Goal: Complete application form: Complete application form

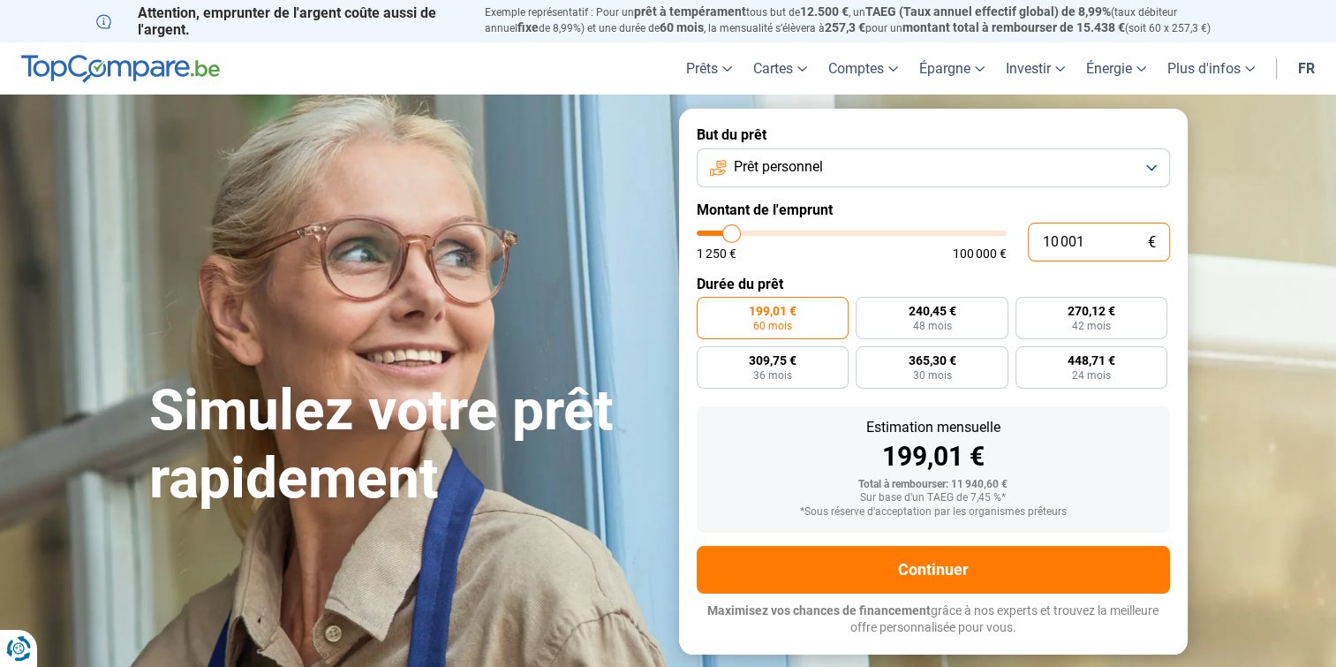
drag, startPoint x: 1094, startPoint y: 248, endPoint x: 1021, endPoint y: 250, distance: 72.4
click at [1021, 250] on div "10 001 € 1 250 € 100 000 €" at bounding box center [933, 241] width 473 height 39
type input "5"
type input "1250"
type input "57"
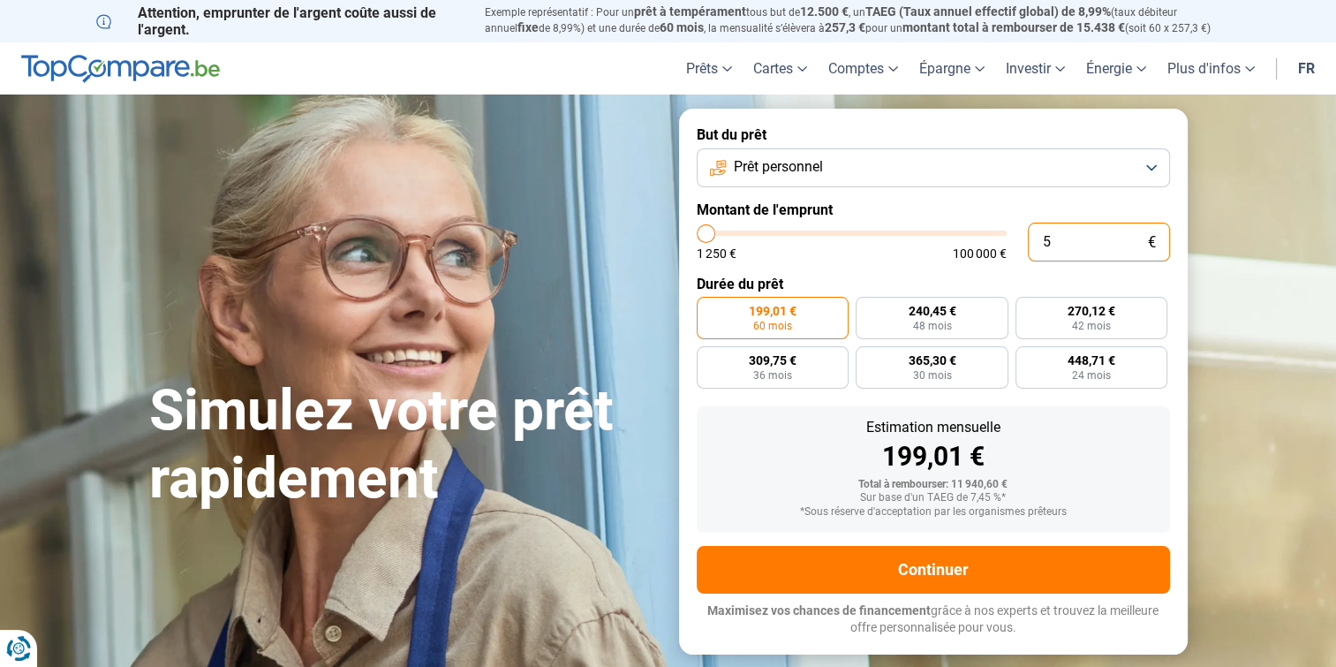
type input "1250"
type input "570"
type input "1250"
type input "5 700"
type input "5750"
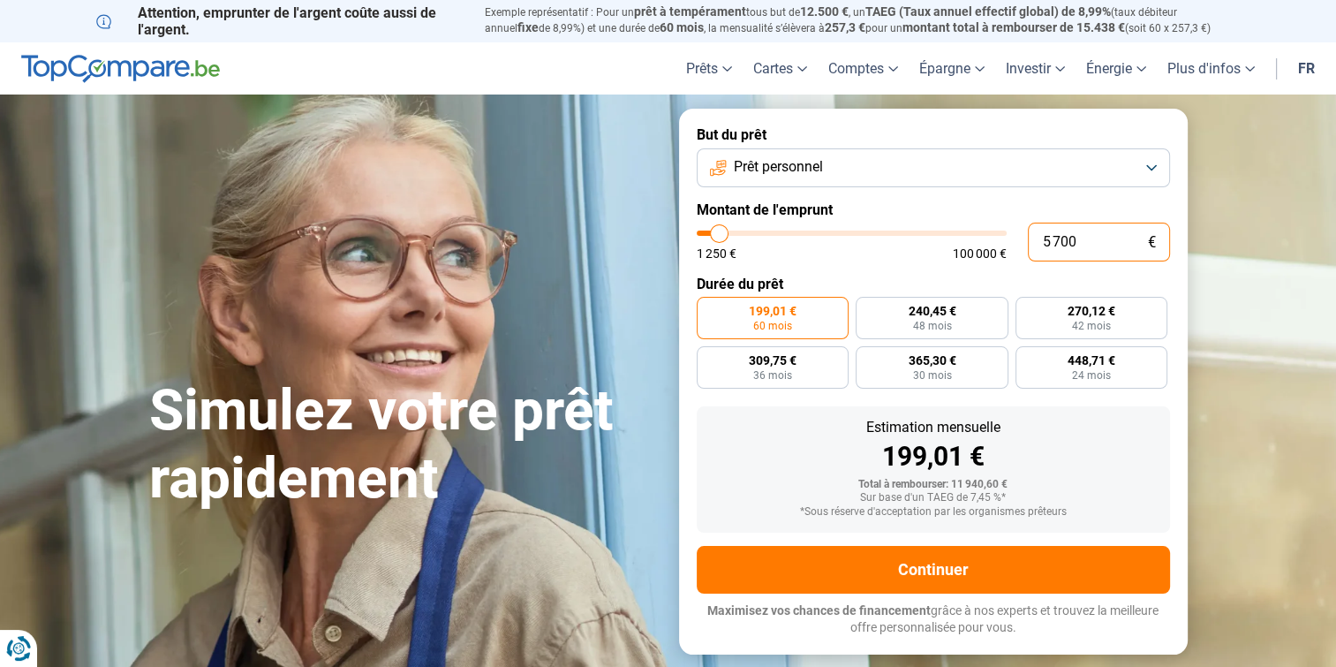
radio input "true"
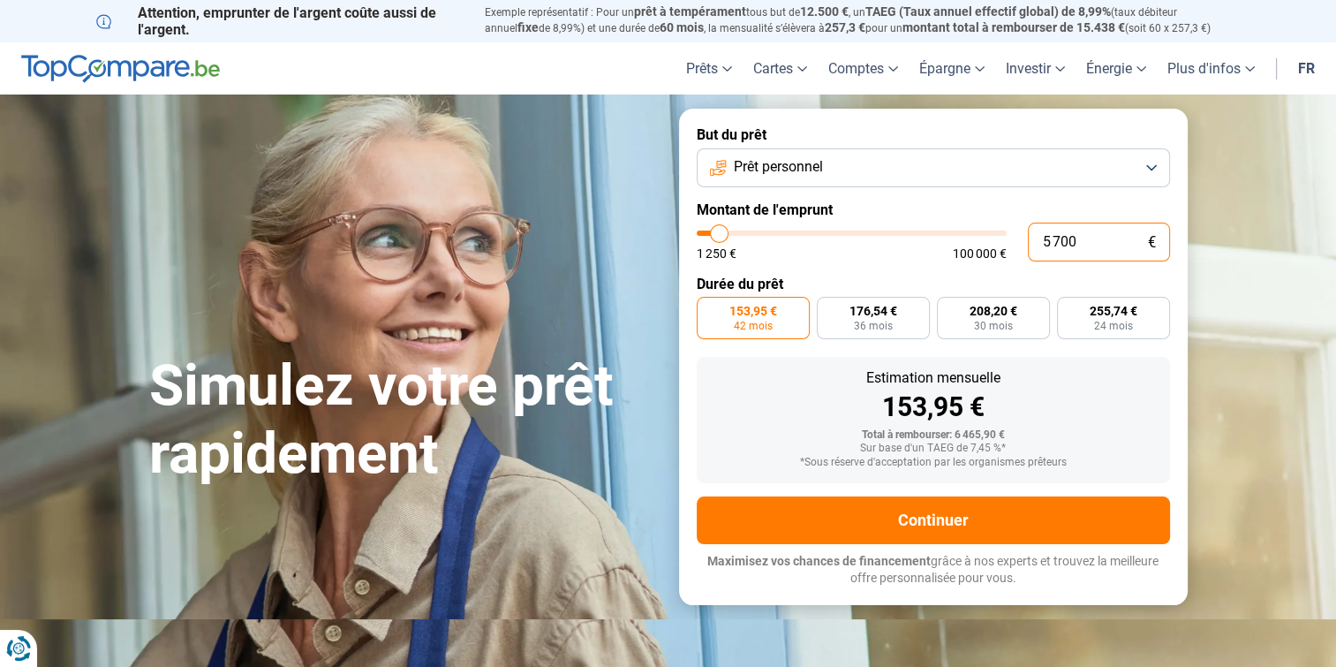
type input "570"
type input "1250"
type input "57"
type input "1250"
type input "5"
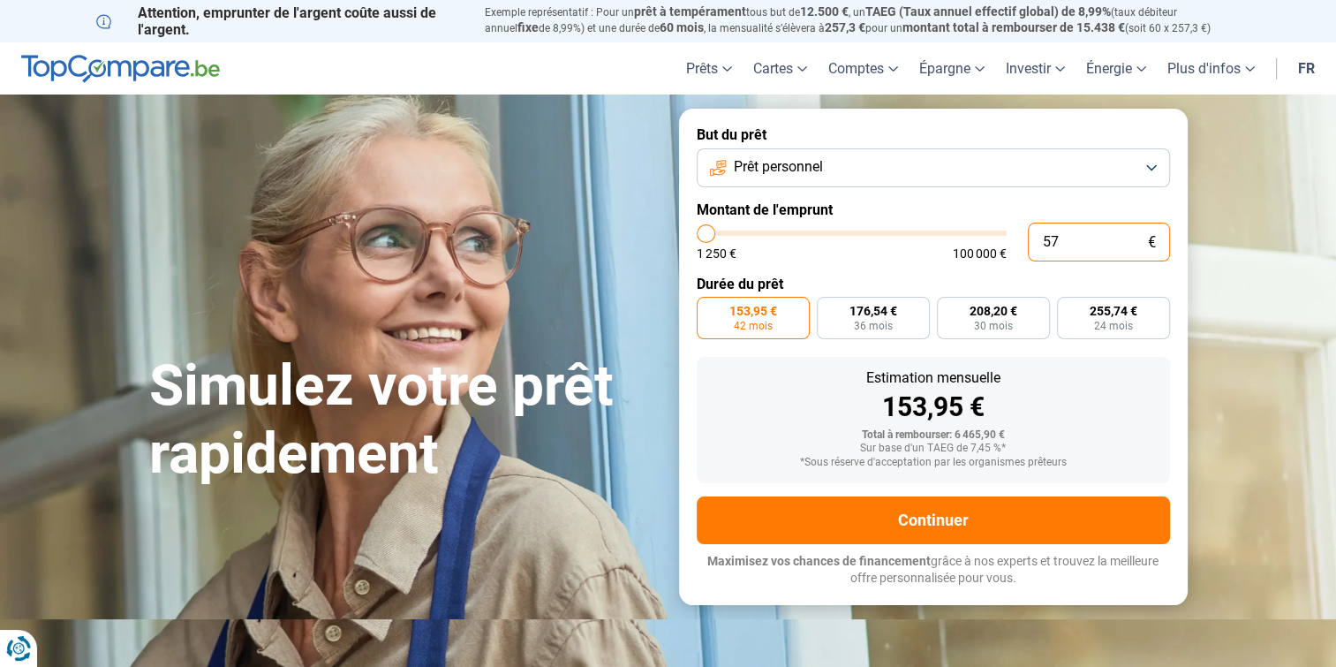
type input "1250"
type input "0"
type input "1250"
type input "6"
type input "1250"
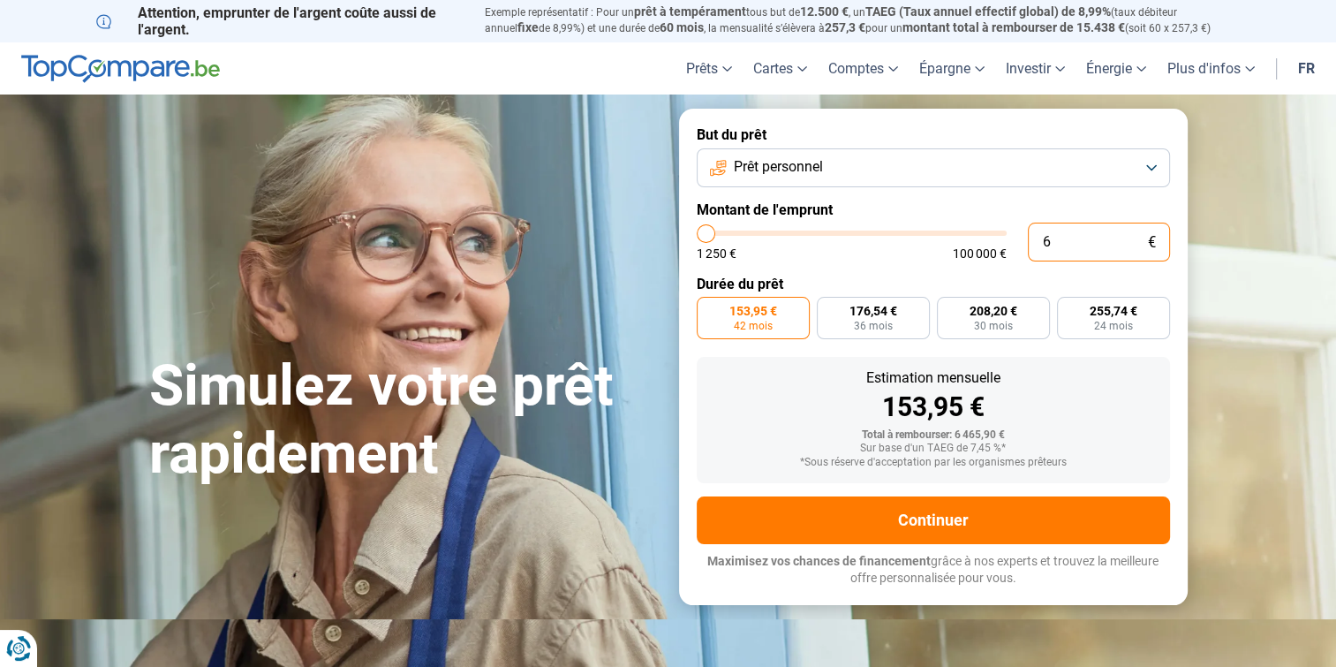
type input "60"
type input "1250"
type input "600"
type input "1250"
type input "6 000"
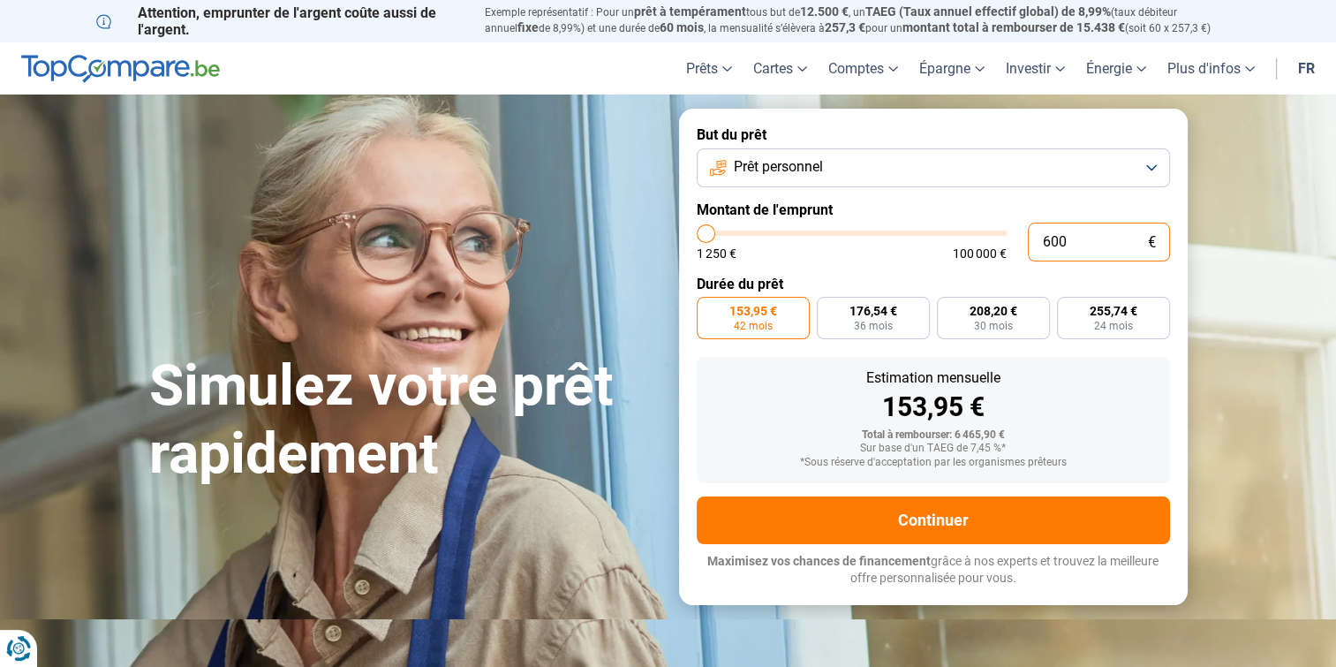
type input "6000"
type input "600"
type input "1250"
type input "60"
type input "1250"
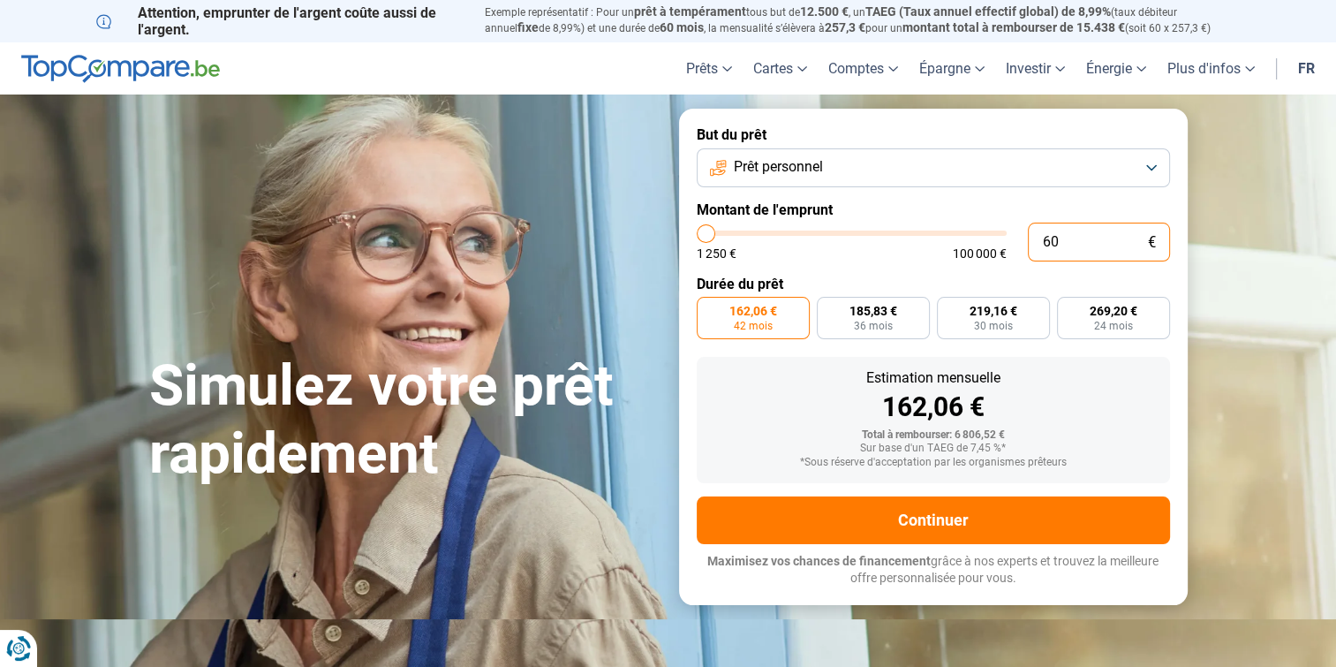
type input "6"
type input "1250"
type input "0"
type input "1250"
type input "5"
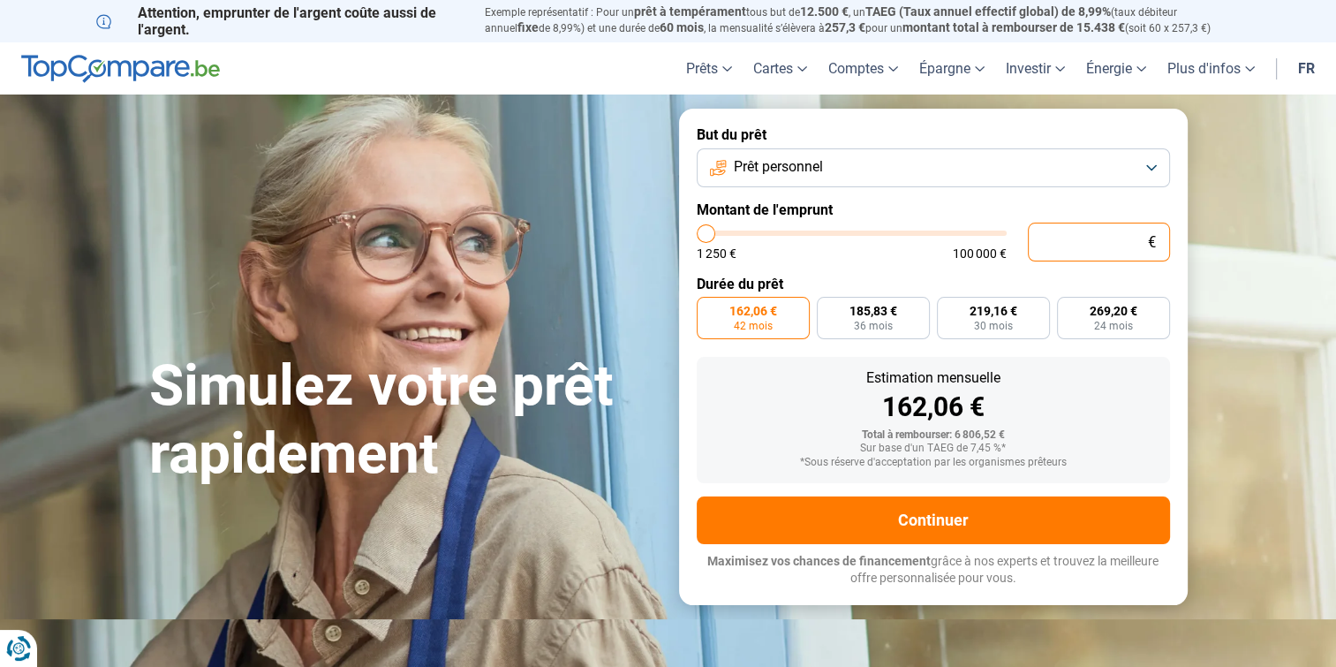
type input "1250"
type input "57"
type input "1250"
type input "570"
type input "1250"
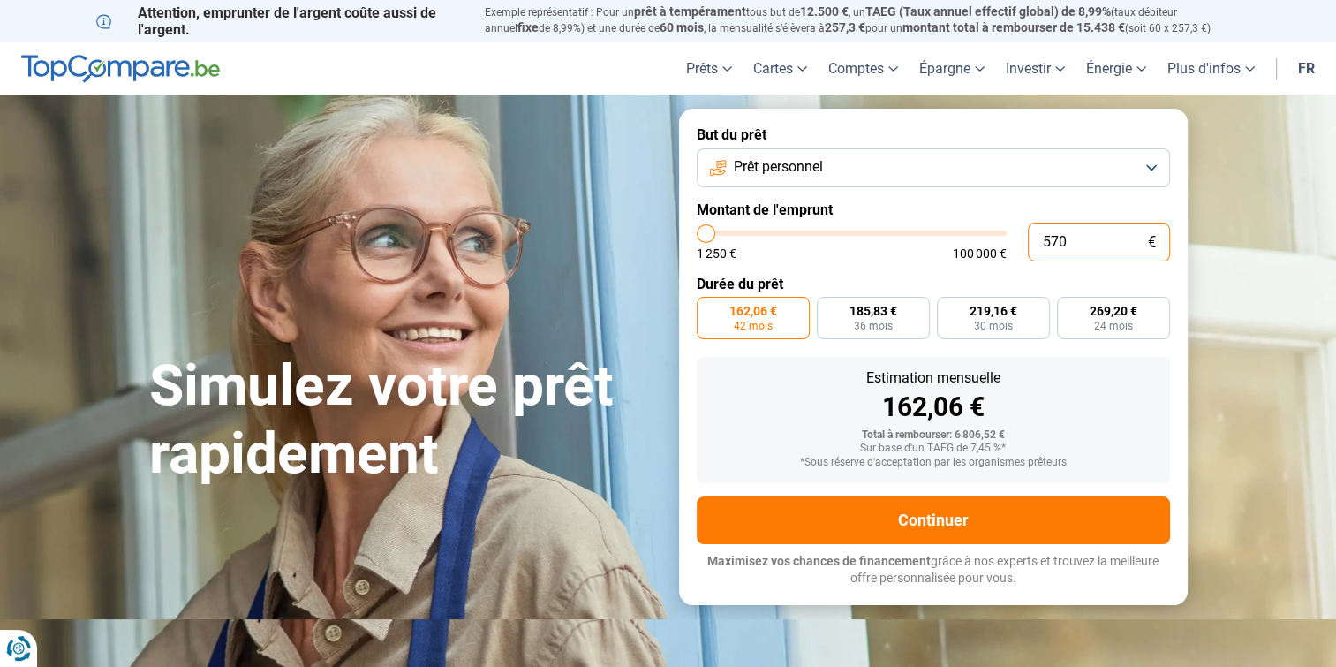
type input "5 700"
type input "5750"
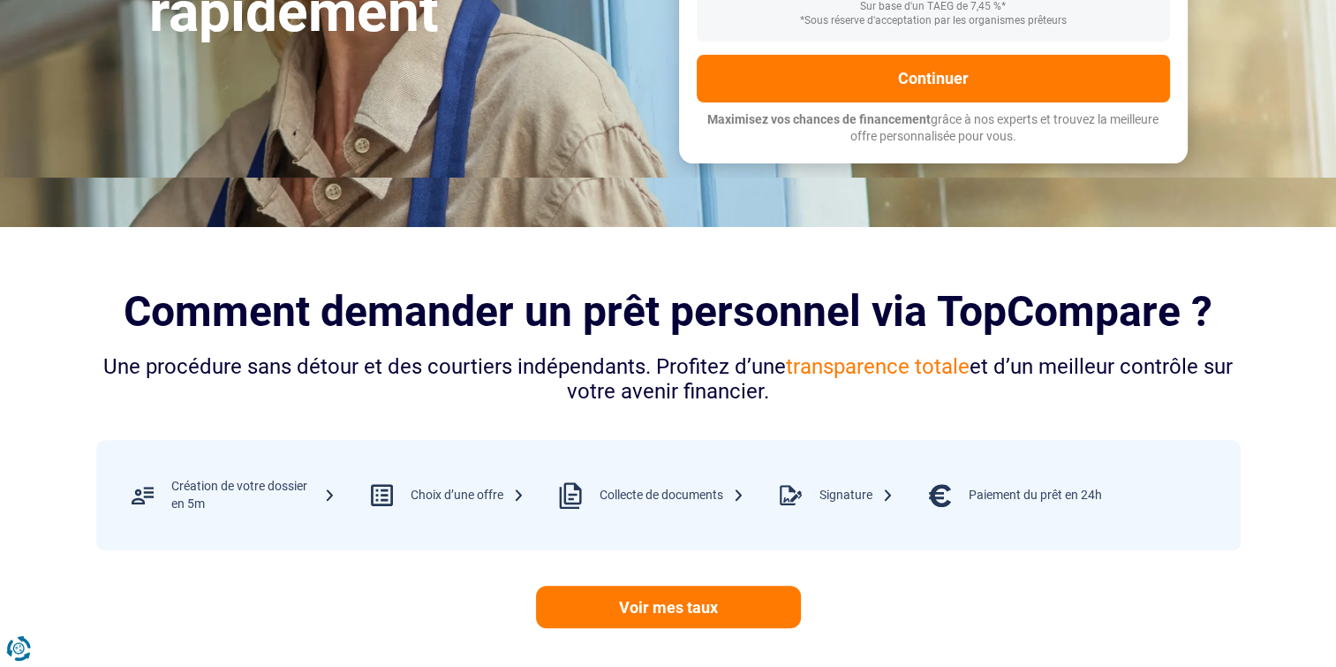
scroll to position [353, 0]
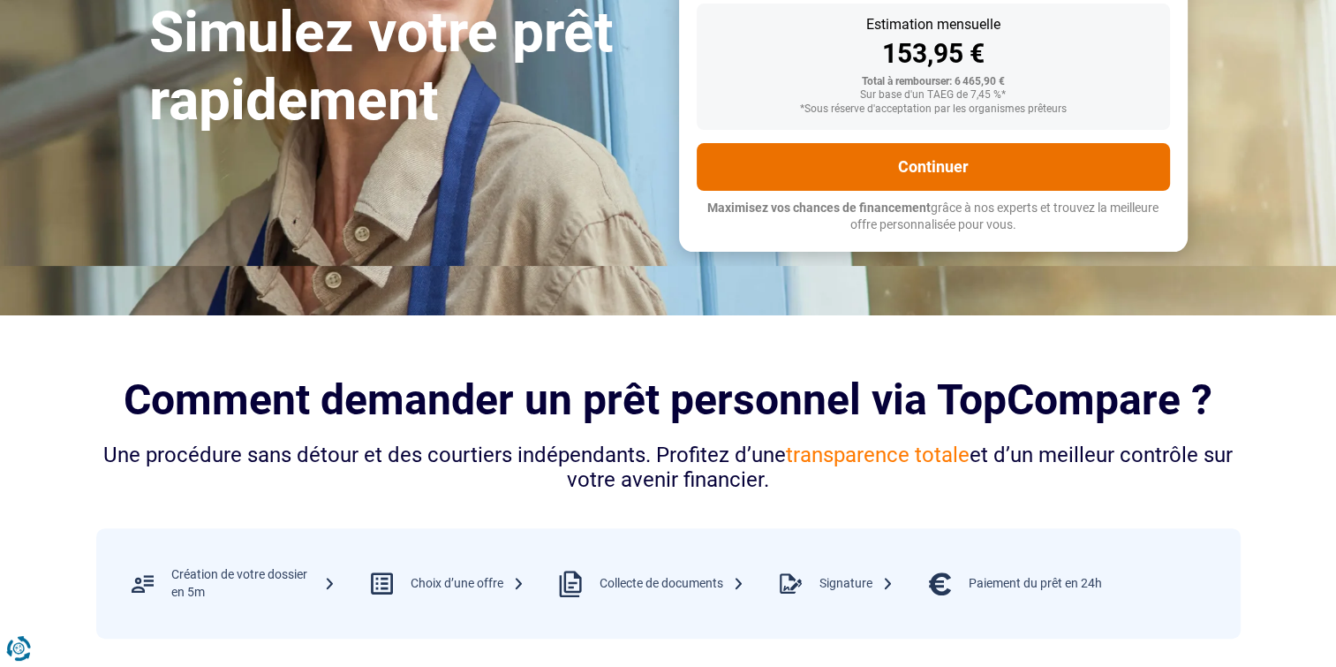
type input "5 700"
click at [880, 170] on button "Continuer" at bounding box center [933, 167] width 473 height 48
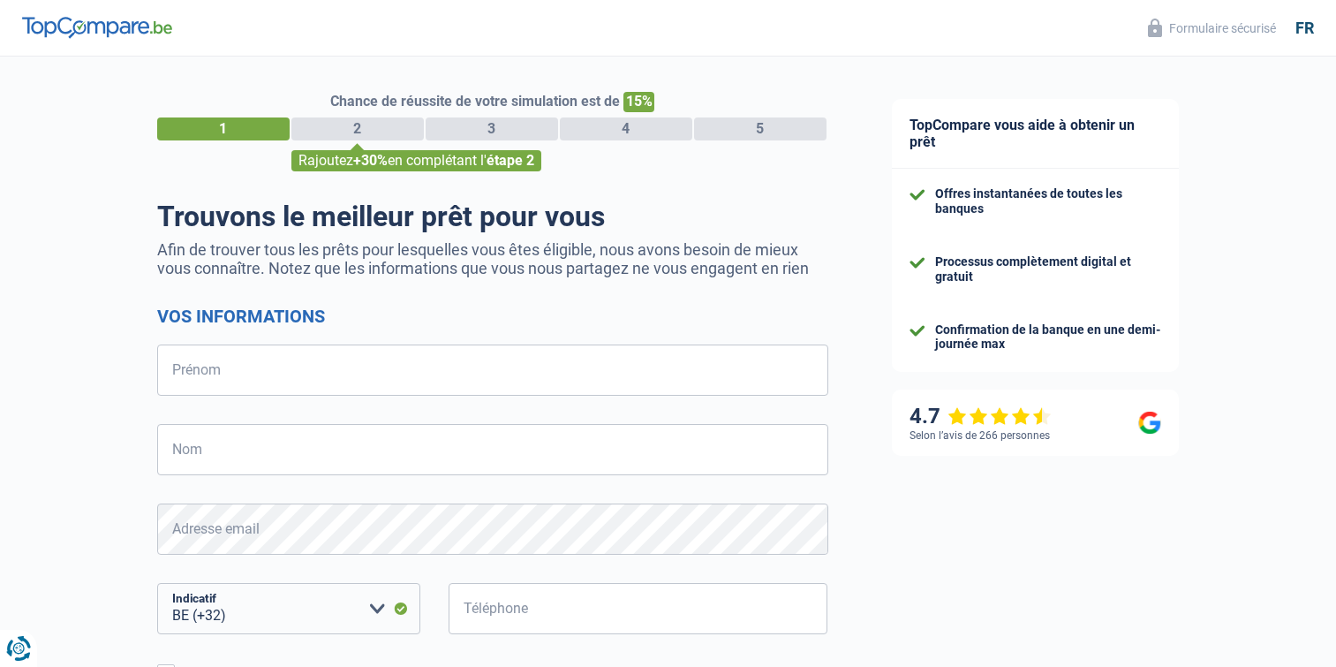
select select "32"
click at [230, 363] on input "Prénom" at bounding box center [492, 369] width 671 height 51
type input "Anne"
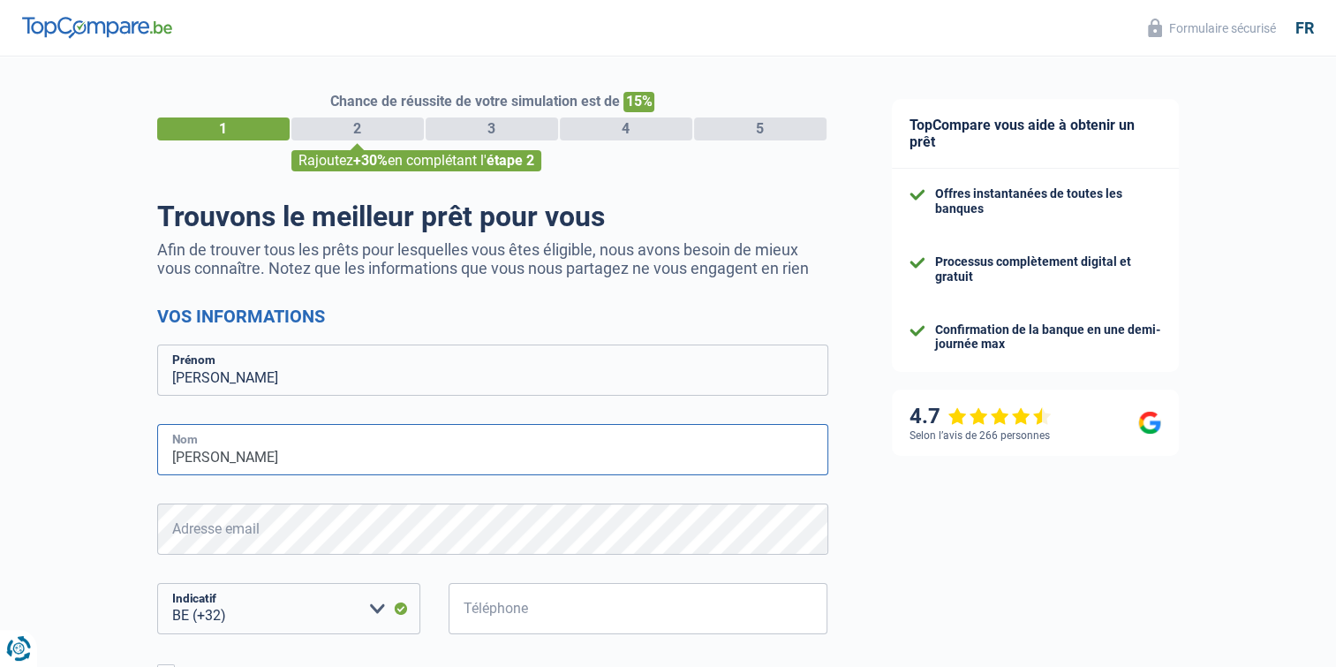
type input "Alexandre"
click at [577, 601] on input "Téléphone" at bounding box center [638, 608] width 380 height 51
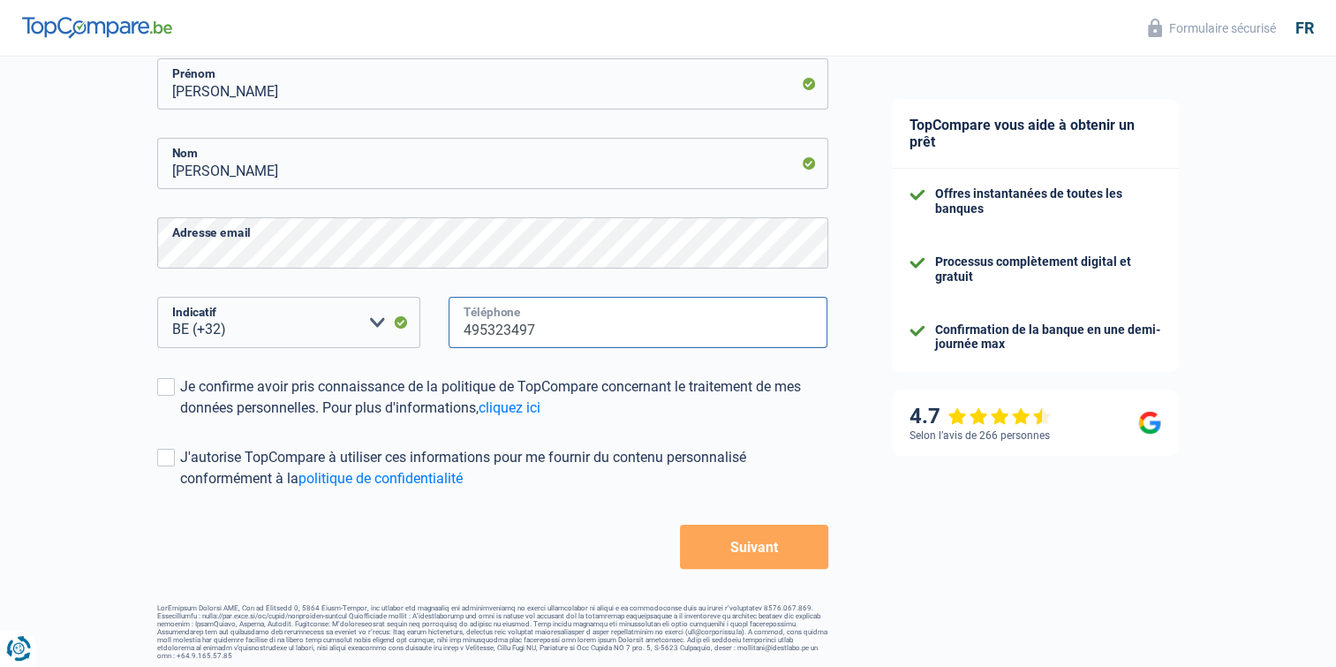
scroll to position [293, 0]
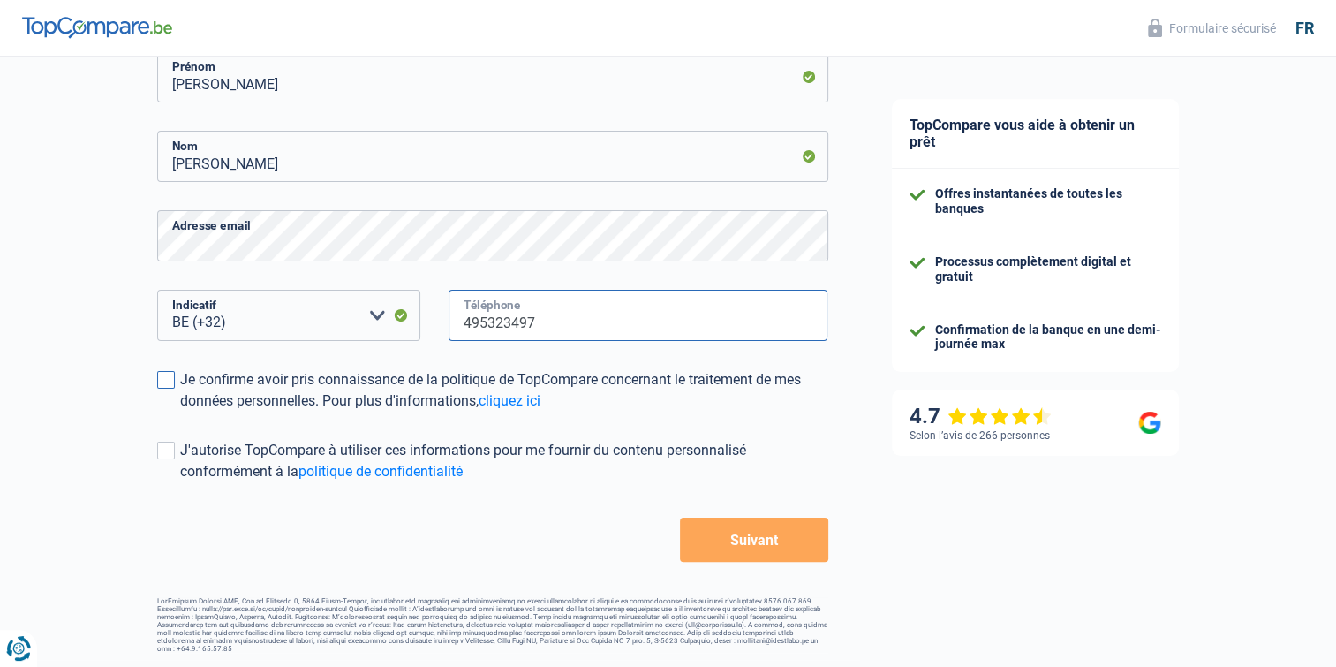
type input "495323497"
click at [170, 388] on span at bounding box center [166, 380] width 18 height 18
click at [180, 411] on input "Je confirme avoir pris connaissance de la politique de TopCompare concernant le…" at bounding box center [180, 411] width 0 height 0
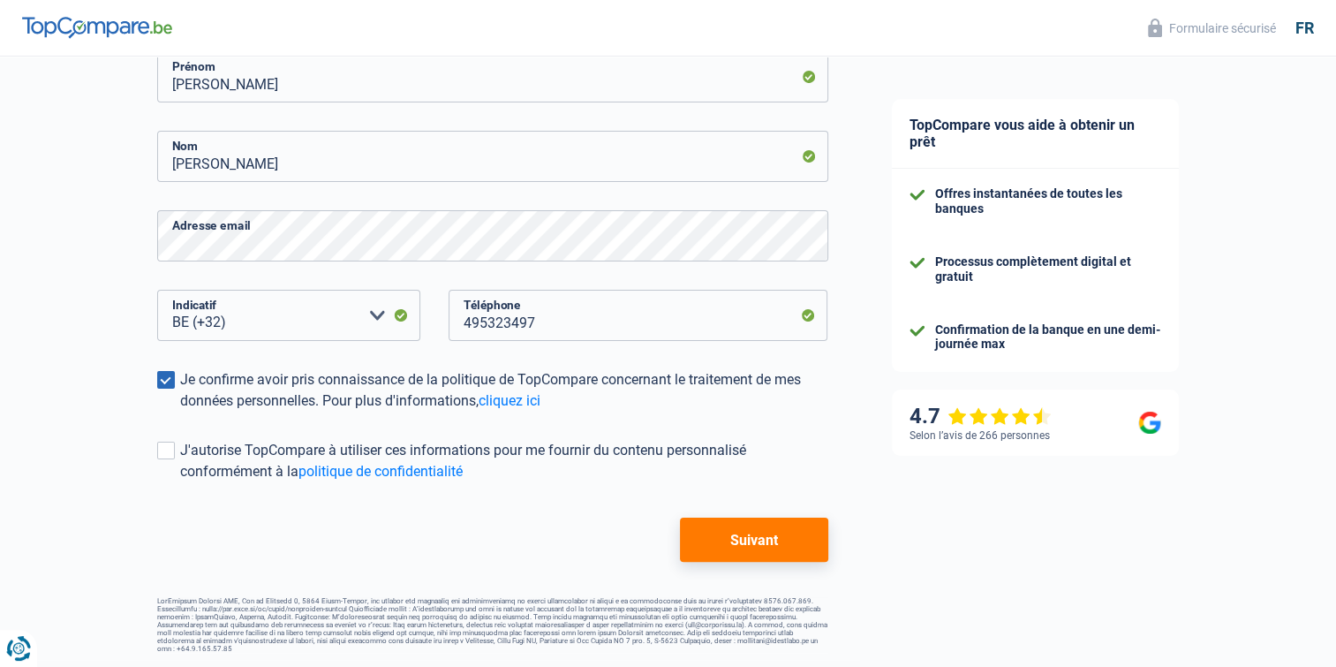
click at [788, 545] on button "Suivant" at bounding box center [753, 539] width 147 height 44
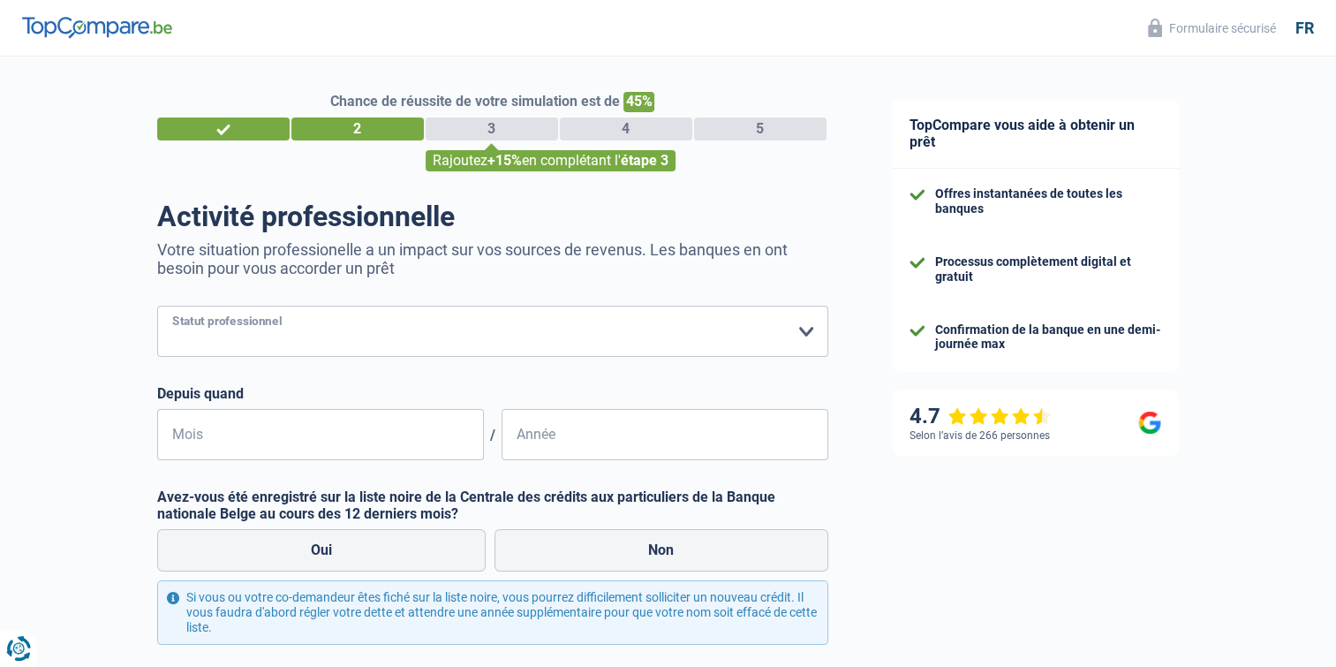
click at [320, 339] on select "Ouvrier Employé privé Employé public Invalide Indépendant Pensionné Chômeur Mut…" at bounding box center [492, 330] width 671 height 51
select select "publicEmployee"
click at [157, 306] on select "Ouvrier Employé privé Employé public Invalide Indépendant Pensionné Chômeur Mut…" at bounding box center [492, 330] width 671 height 51
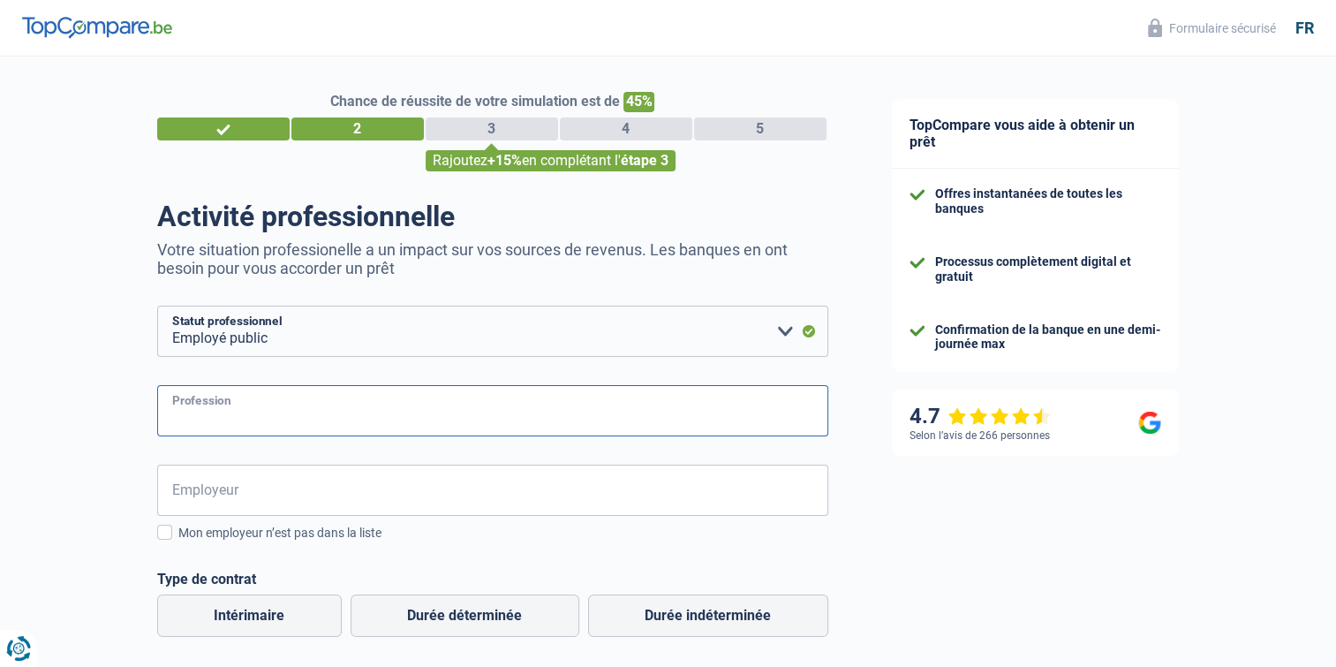
click at [237, 409] on input "Profession" at bounding box center [492, 410] width 671 height 51
type input "Employée administrative"
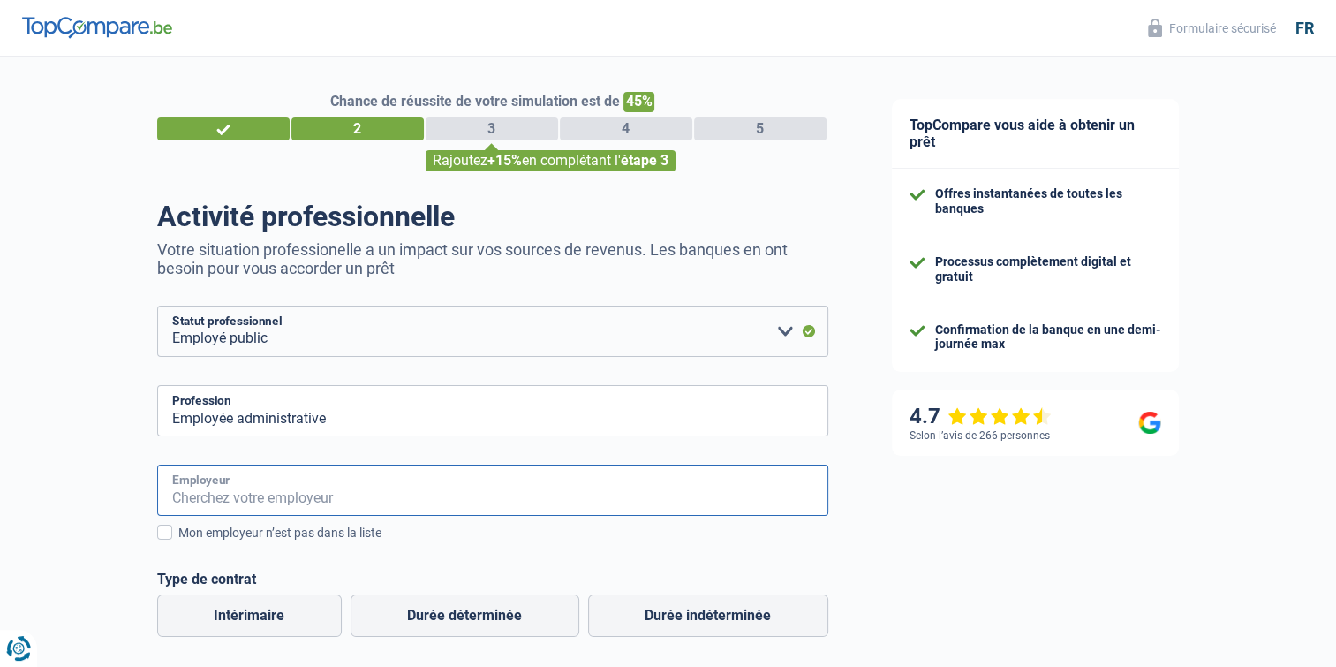
click at [249, 482] on input "Employeur" at bounding box center [492, 489] width 671 height 51
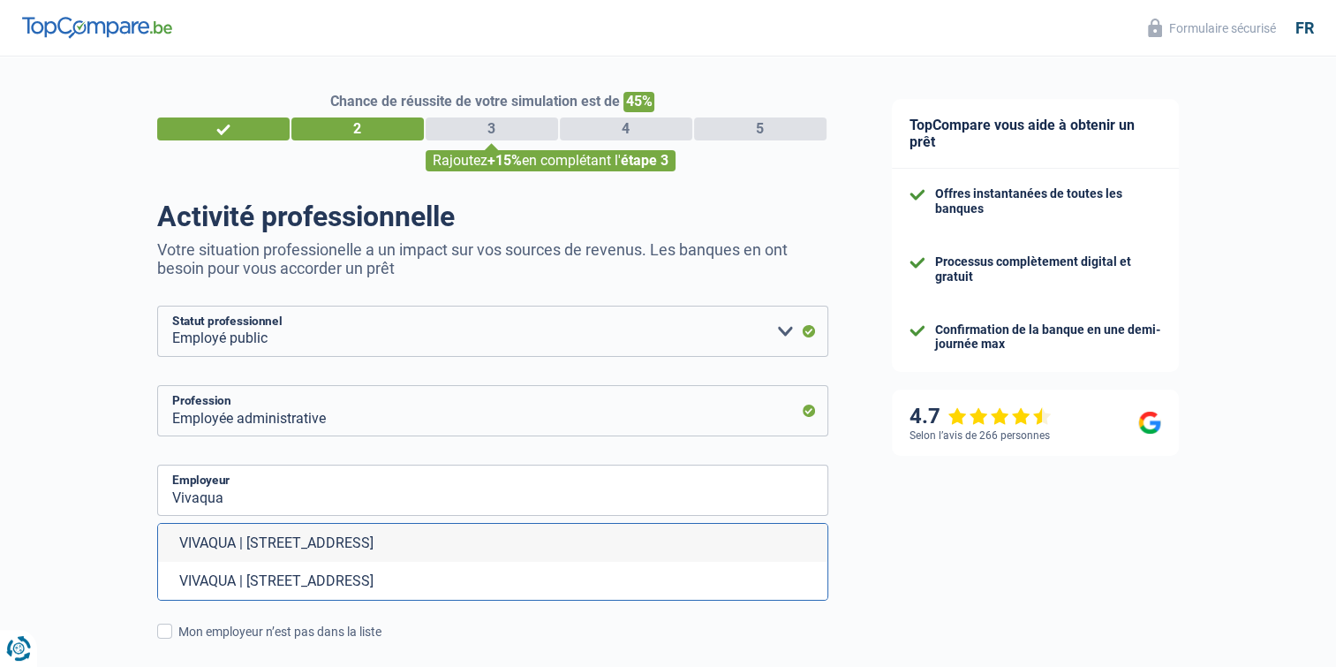
click at [341, 539] on li "VIVAQUA | Boulevard de l'Impératrice, 17-19 | 1000 - Bruxelles" at bounding box center [492, 543] width 669 height 38
type input "VIVAQUA | Boulevard de l'Impératrice, 17-19 | 1000 - Bruxelles"
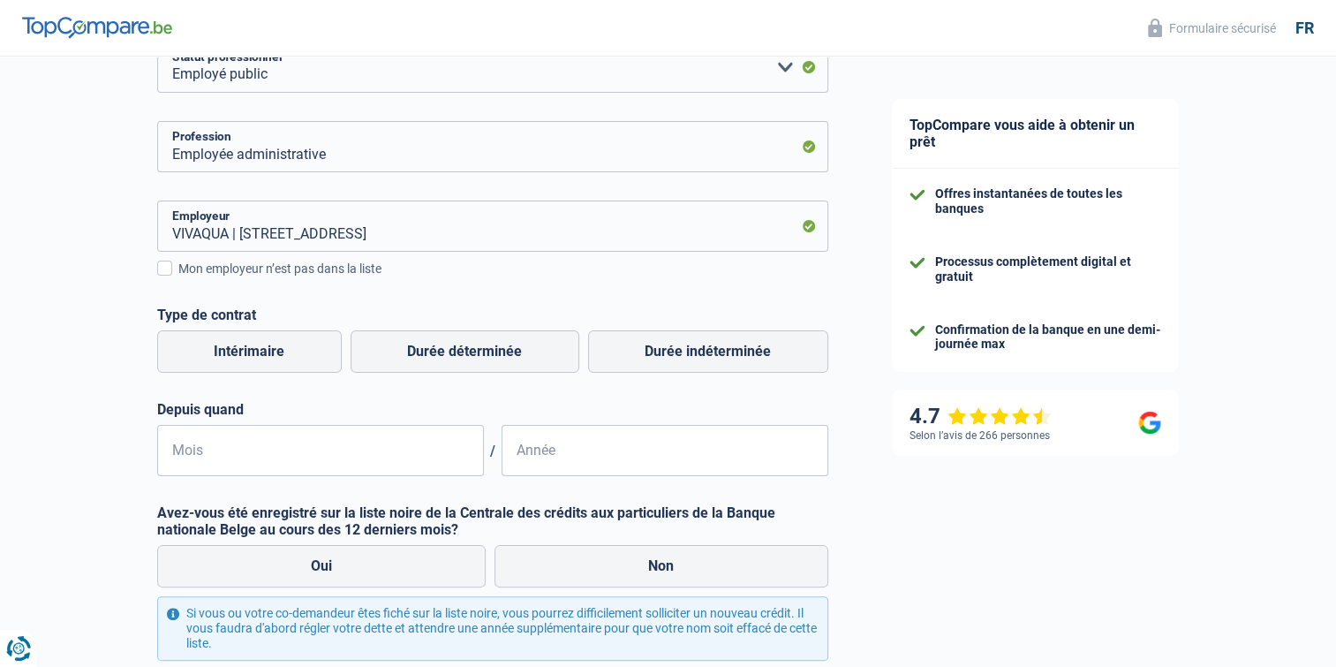
scroll to position [265, 0]
click at [682, 353] on label "Durée indéterminée" at bounding box center [708, 350] width 240 height 42
click at [682, 353] on input "Durée indéterminée" at bounding box center [708, 350] width 240 height 42
radio input "true"
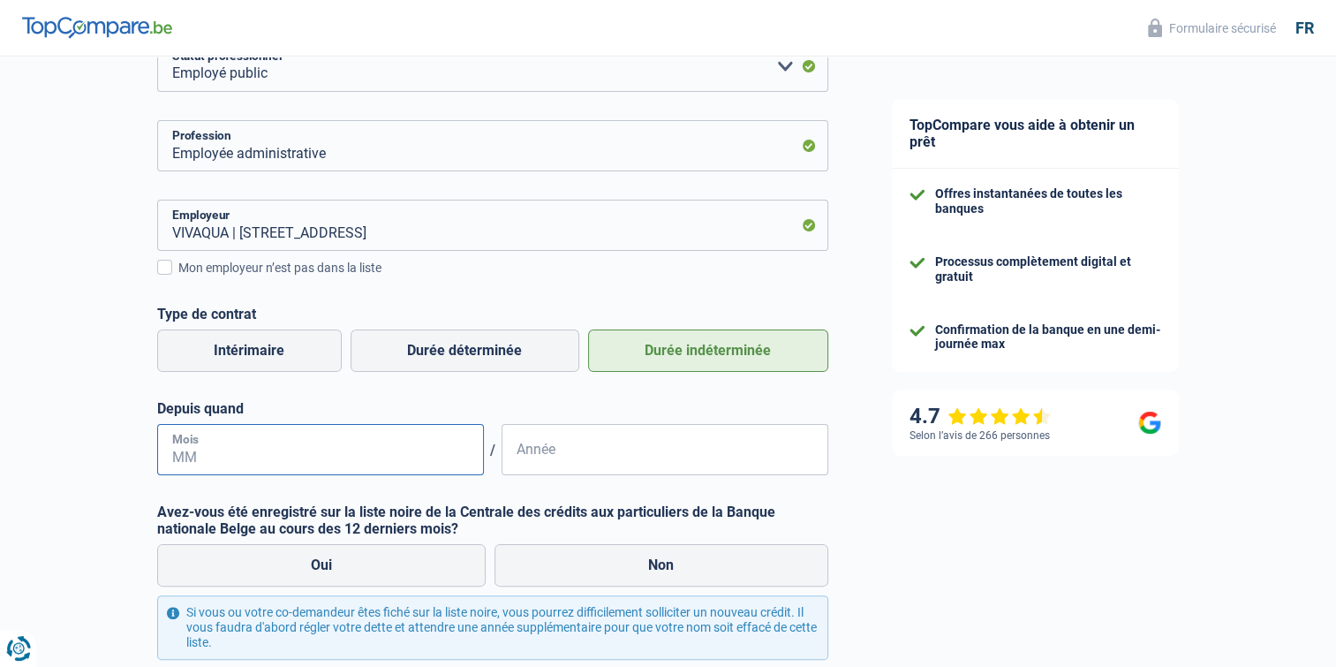
click at [248, 442] on input "Mois" at bounding box center [320, 449] width 327 height 51
drag, startPoint x: 214, startPoint y: 459, endPoint x: 139, endPoint y: 459, distance: 75.0
click at [139, 458] on div "Chance de réussite de votre simulation est de 45% 1 2 3 4 5 Rajoutez +15% en co…" at bounding box center [430, 311] width 860 height 1052
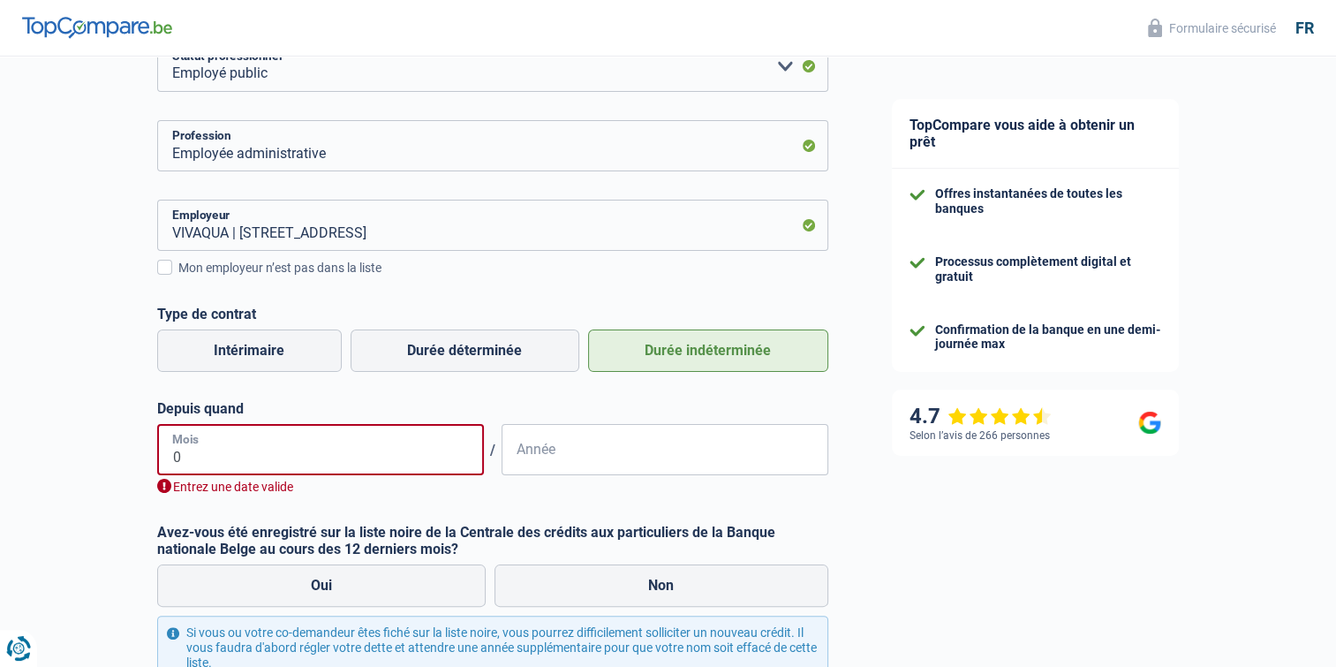
type input "04"
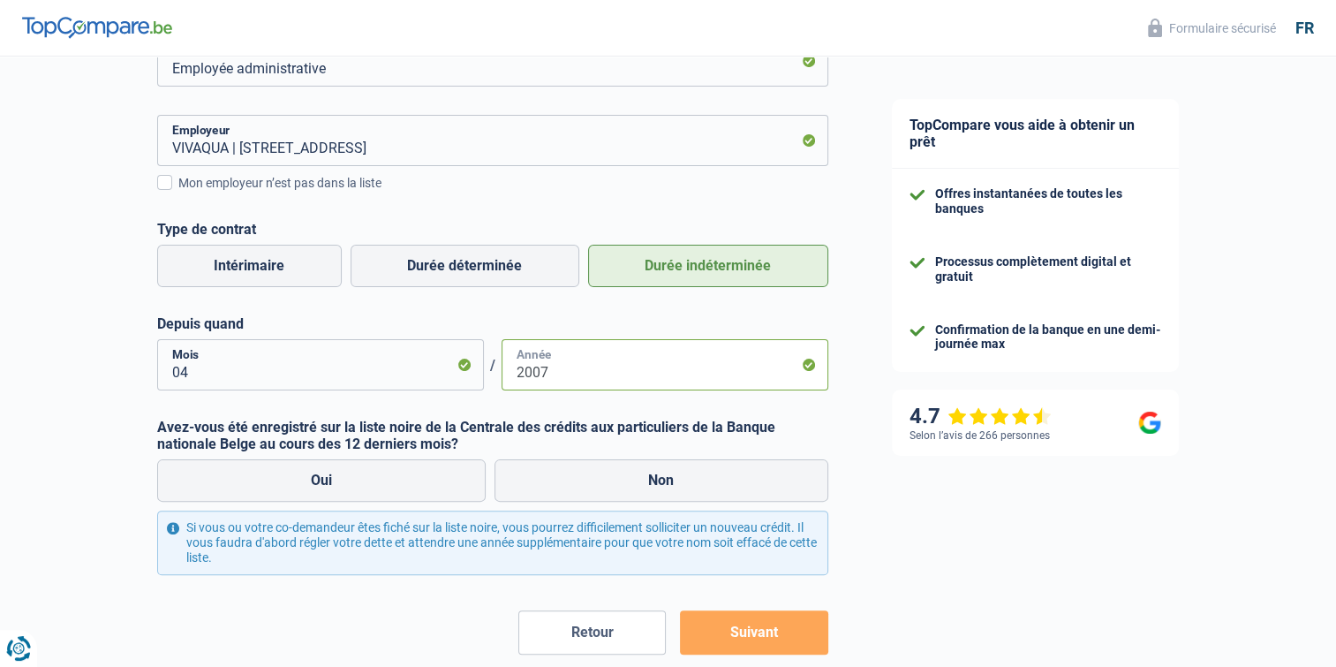
scroll to position [353, 0]
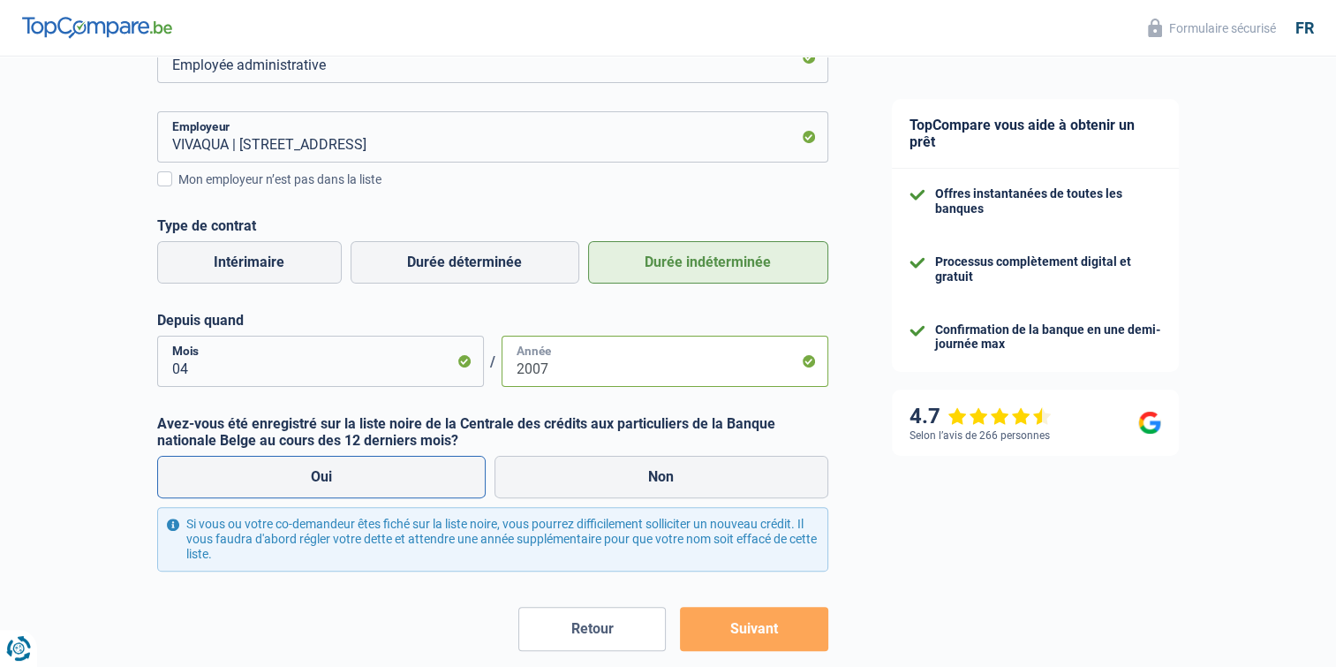
type input "2007"
click at [276, 478] on label "Oui" at bounding box center [321, 477] width 329 height 42
click at [276, 478] on input "Oui" at bounding box center [321, 477] width 329 height 42
radio input "true"
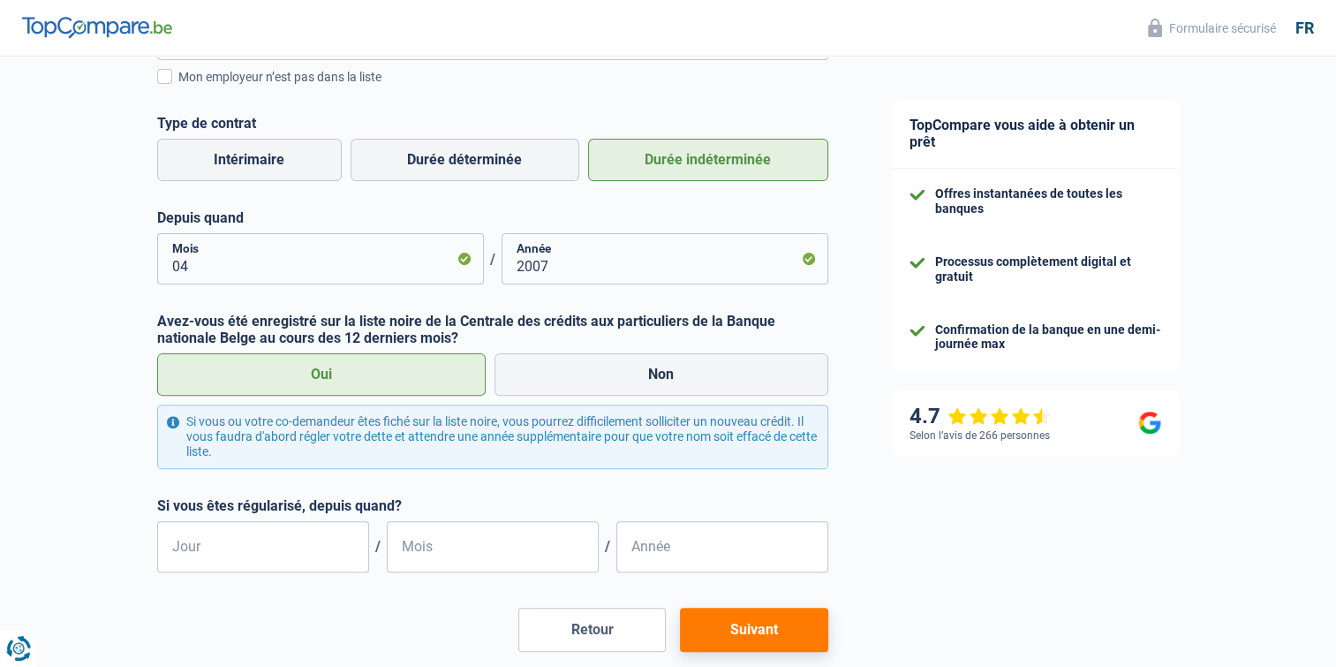
scroll to position [546, 0]
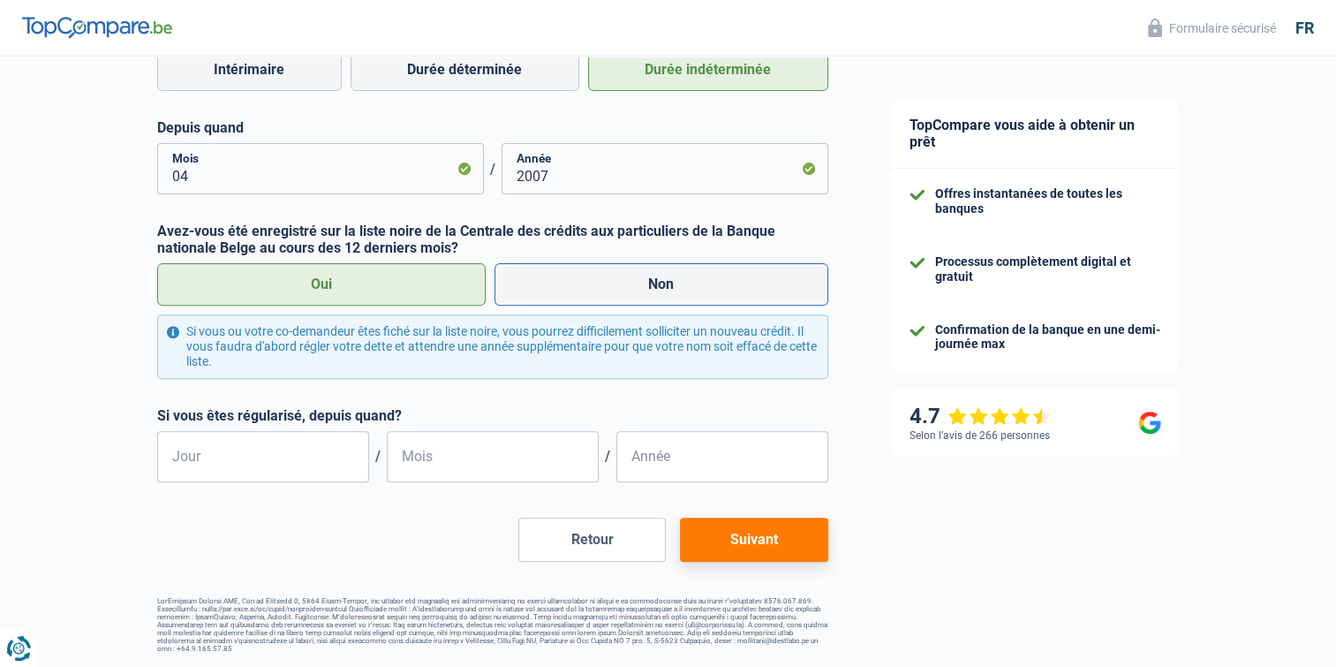
click at [604, 289] on label "Non" at bounding box center [661, 284] width 334 height 42
click at [604, 289] on input "Non" at bounding box center [661, 284] width 334 height 42
radio input "true"
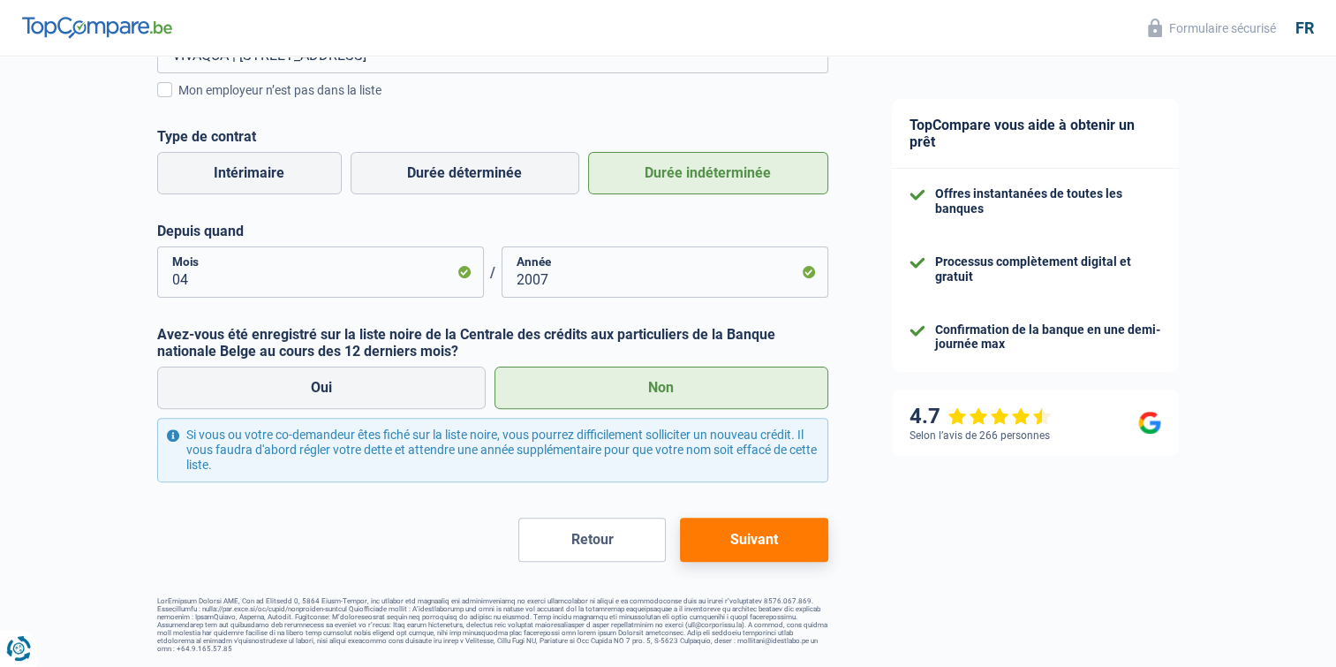
scroll to position [442, 0]
click at [757, 540] on button "Suivant" at bounding box center [753, 539] width 147 height 44
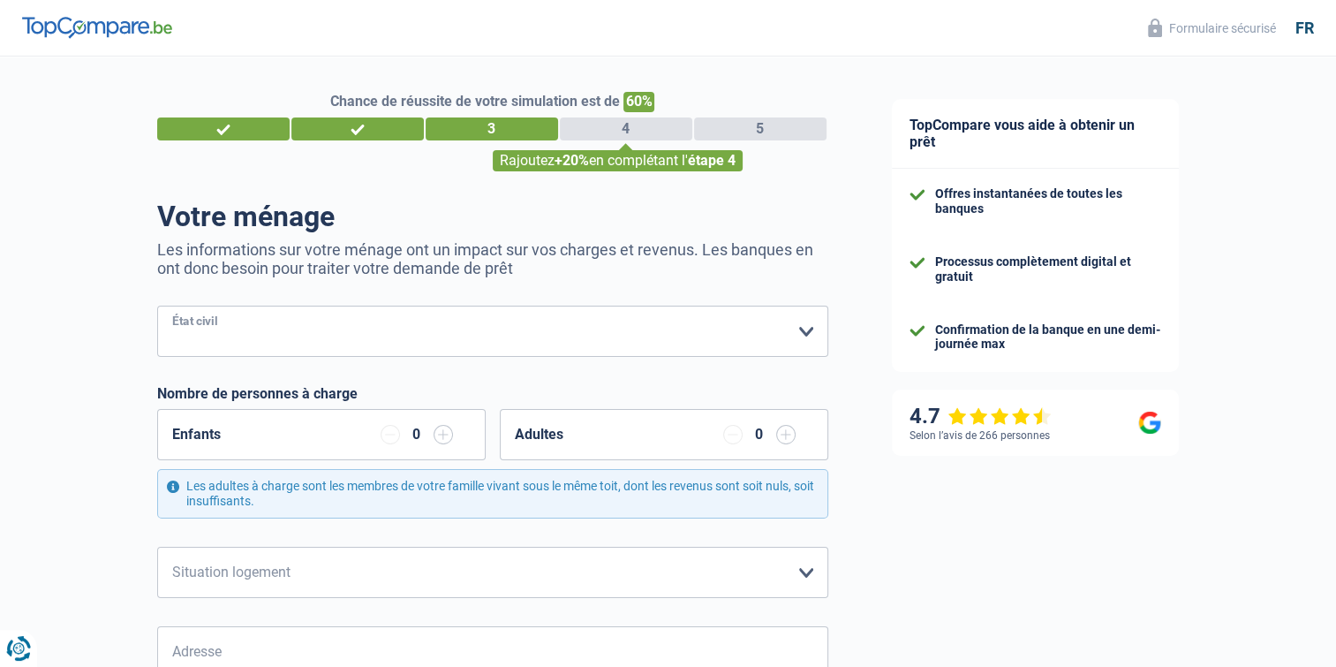
click at [268, 341] on select "Célibataire Marié(e) Cohabitant(e) légal(e) Divorcé(e) Veuf(ve) Séparé (de fait…" at bounding box center [492, 330] width 671 height 51
select select "single"
click at [157, 306] on select "Célibataire Marié(e) Cohabitant(e) légal(e) Divorcé(e) Veuf(ve) Séparé (de fait…" at bounding box center [492, 330] width 671 height 51
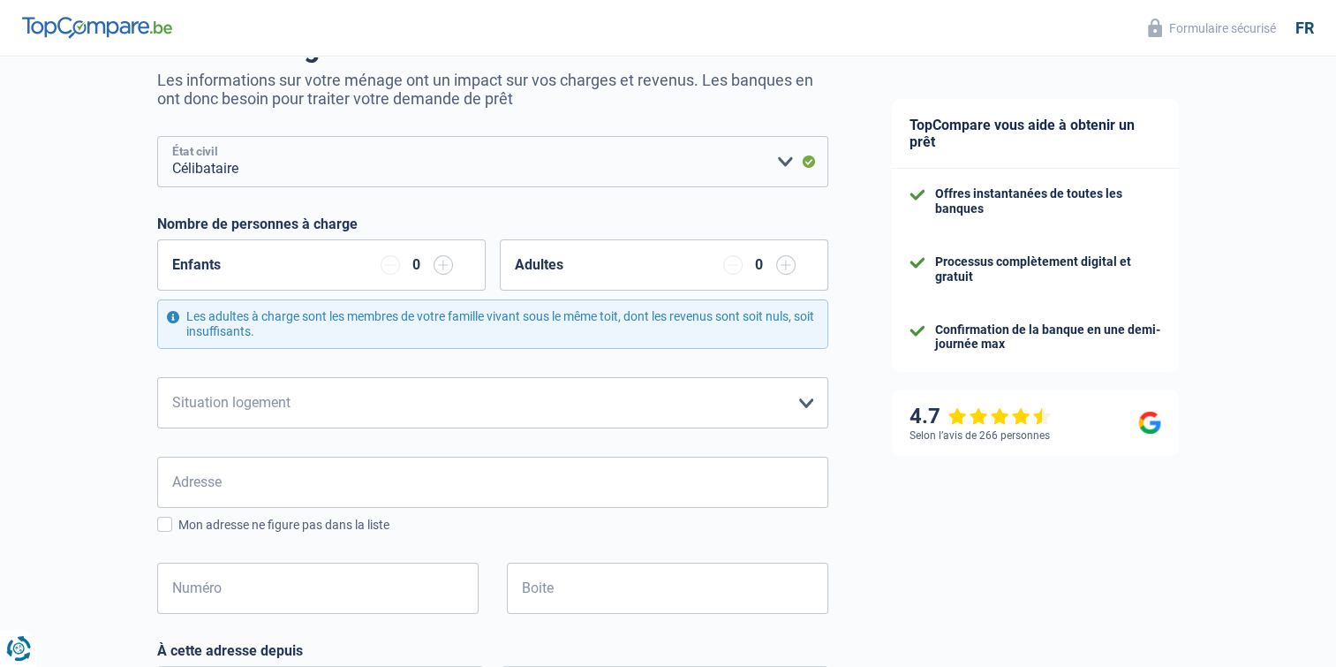
scroll to position [177, 0]
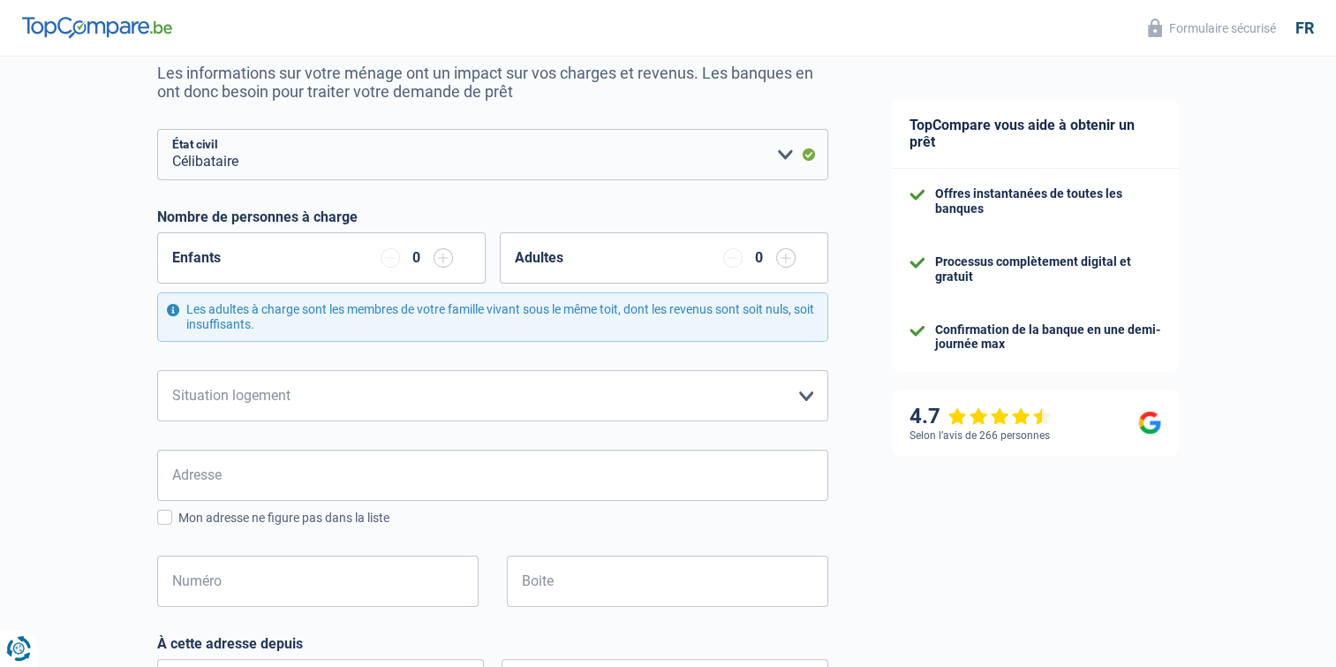
click at [791, 265] on input "button" at bounding box center [785, 257] width 19 height 19
click at [259, 388] on select "Locataire Propriétaire avec prêt hypothécaire Propriétaire sans prêt hypothécai…" at bounding box center [492, 395] width 671 height 51
select select "rents"
click at [157, 370] on select "Locataire Propriétaire avec prêt hypothécaire Propriétaire sans prêt hypothécai…" at bounding box center [492, 395] width 671 height 51
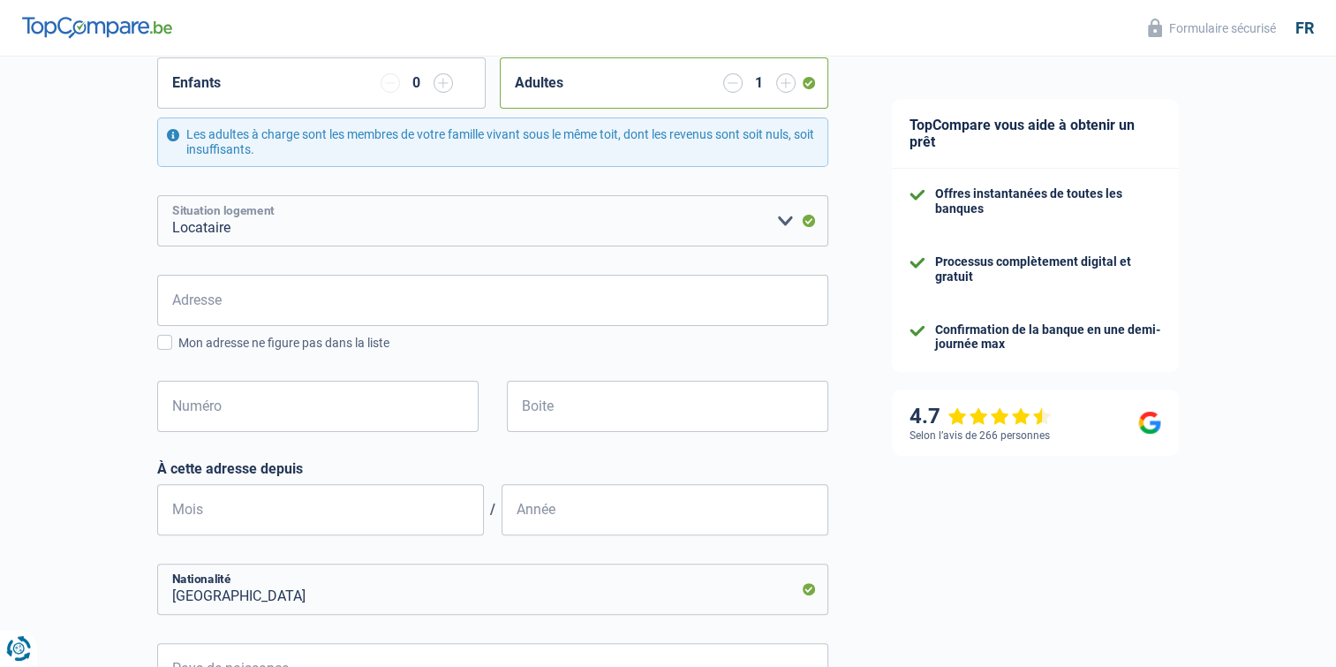
scroll to position [353, 0]
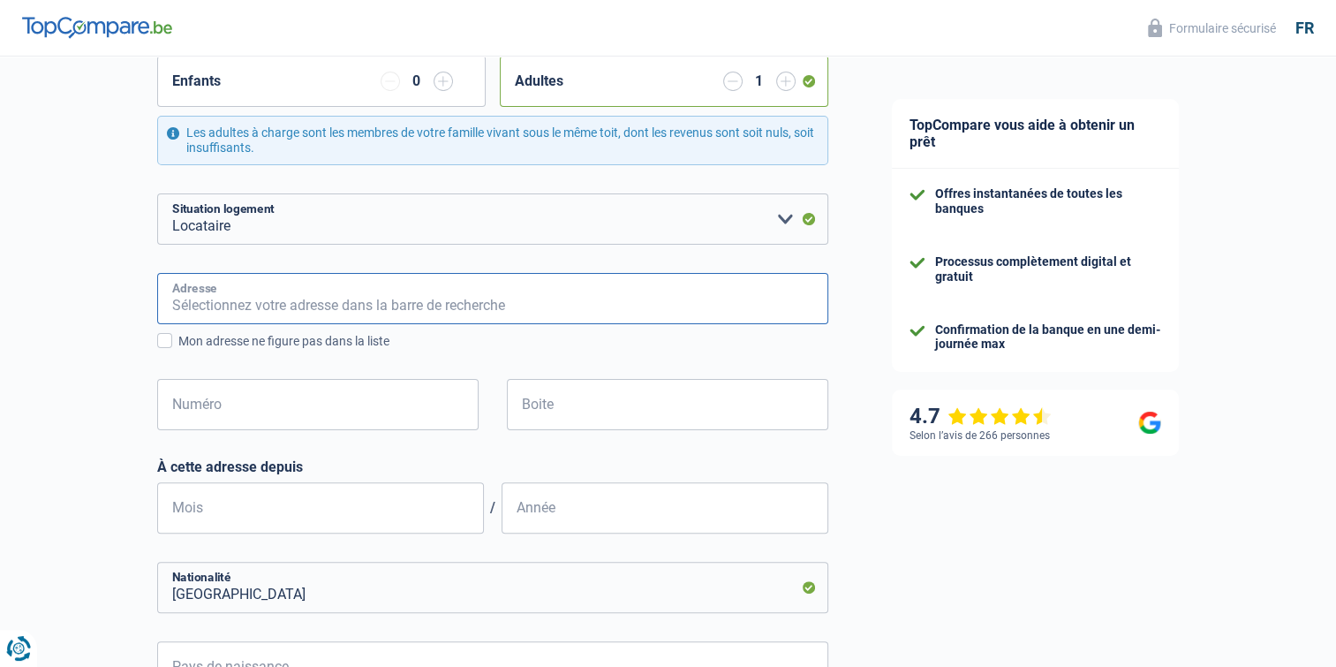
click at [245, 297] on input "Adresse" at bounding box center [492, 298] width 671 height 51
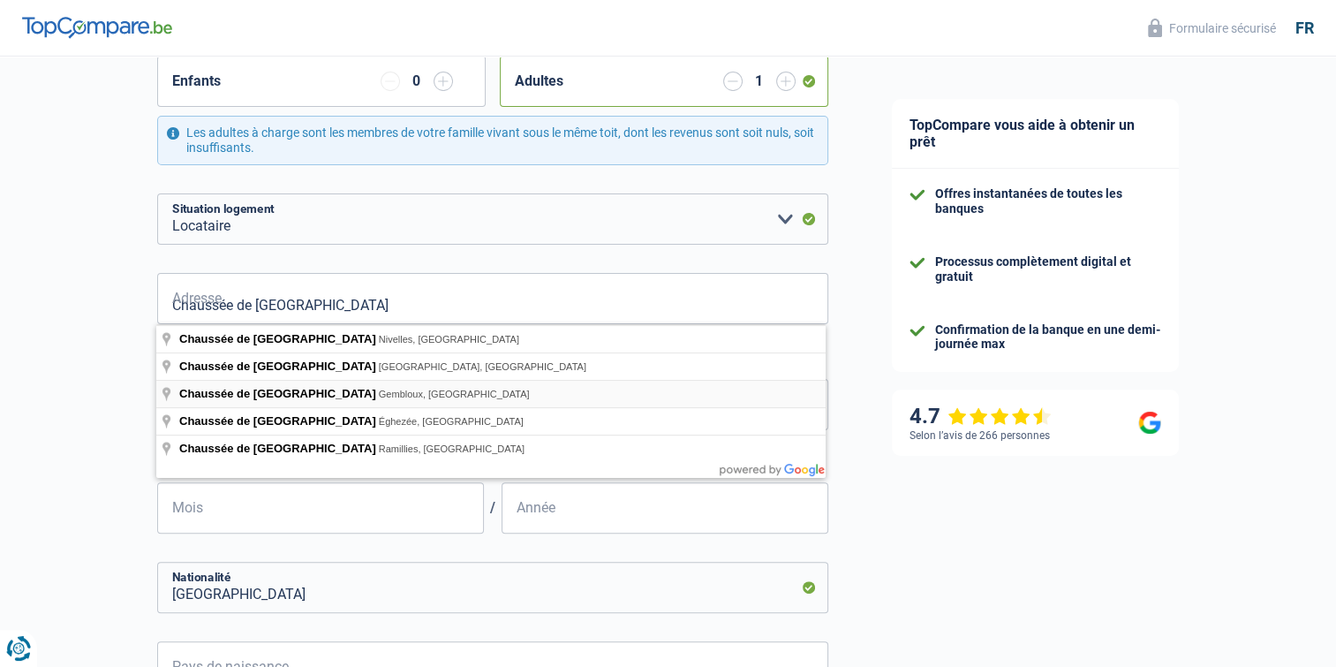
type input "Chaussée de Namur, Gembloux, Belgique"
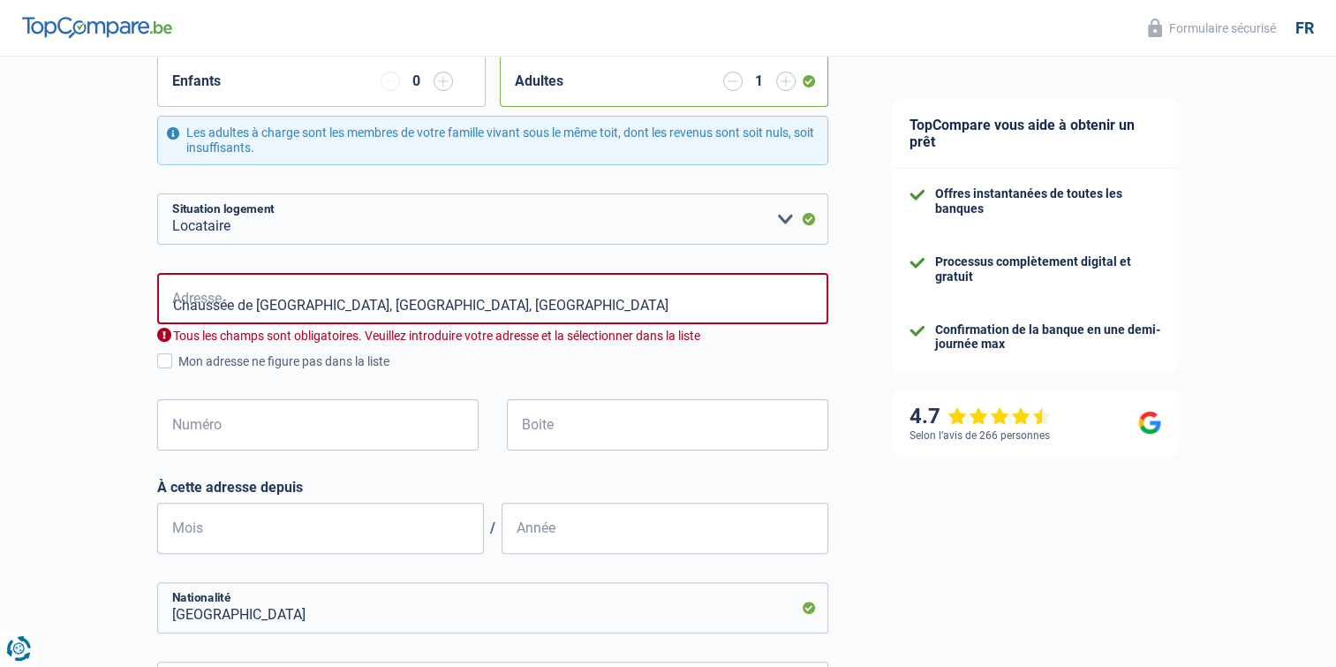
select select "BE"
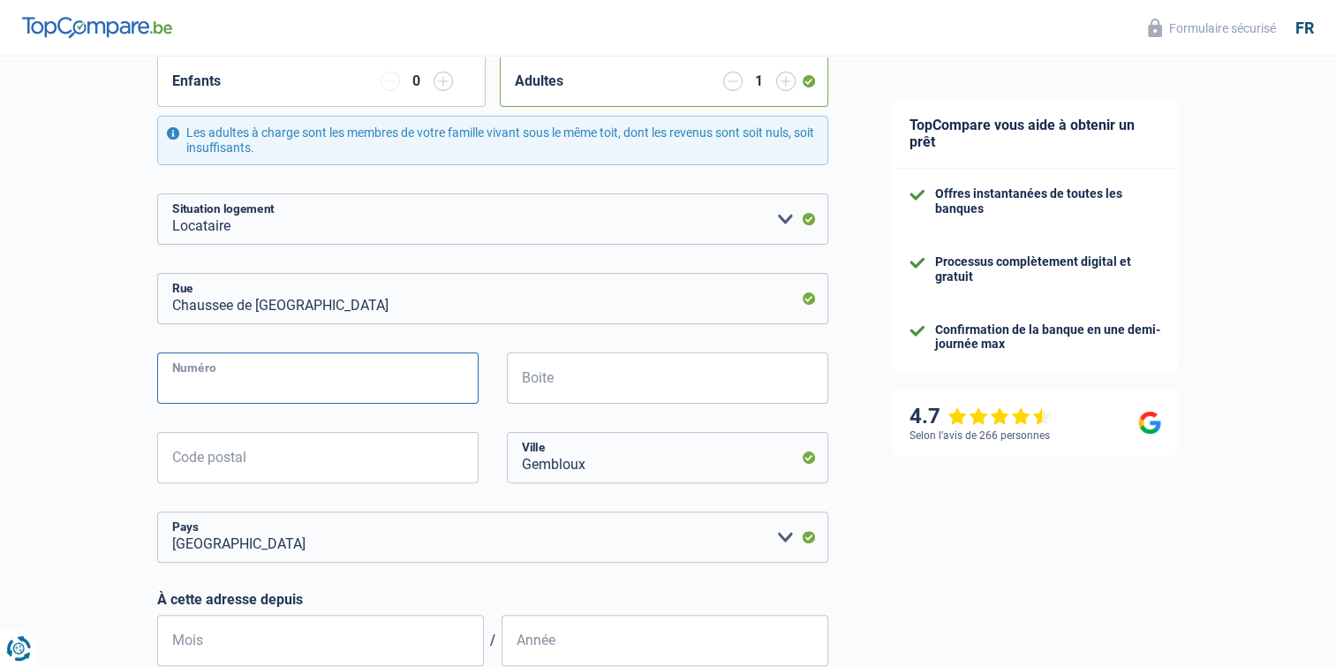
click at [210, 375] on input "Numéro" at bounding box center [317, 377] width 321 height 51
type input "128"
click at [600, 378] on input "Boite" at bounding box center [667, 377] width 321 height 51
type input "11"
click at [260, 451] on input "Code postal" at bounding box center [317, 457] width 321 height 51
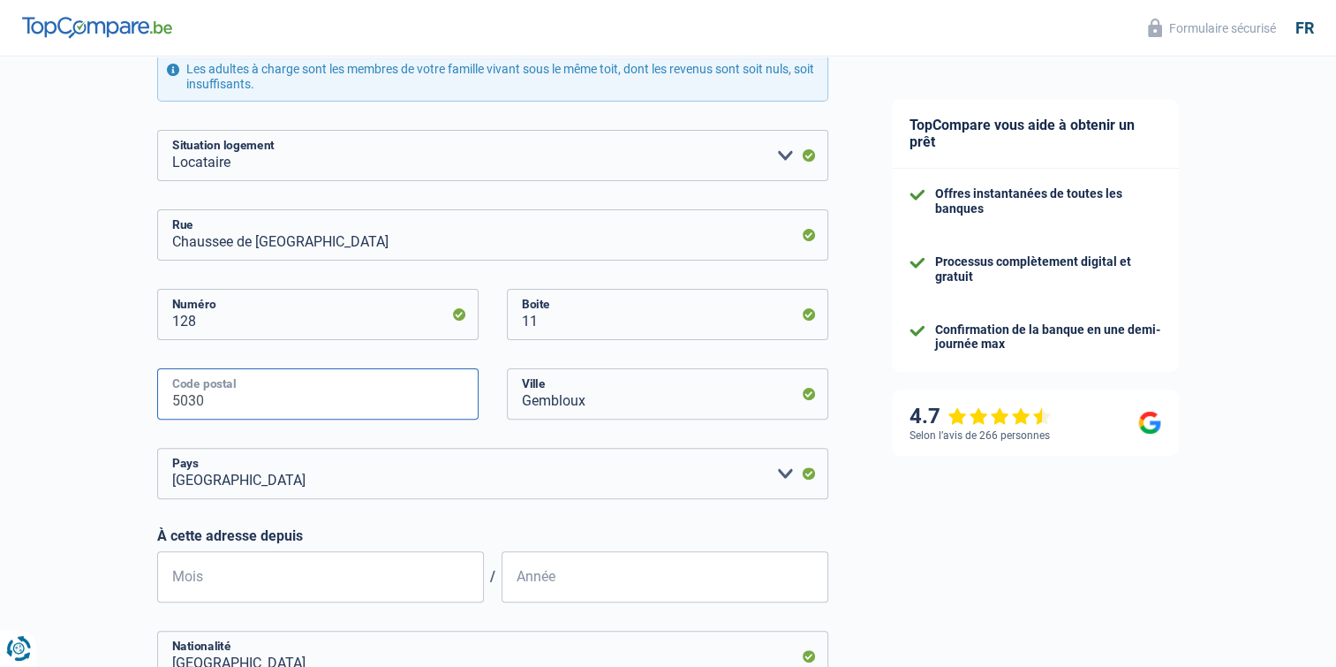
scroll to position [530, 0]
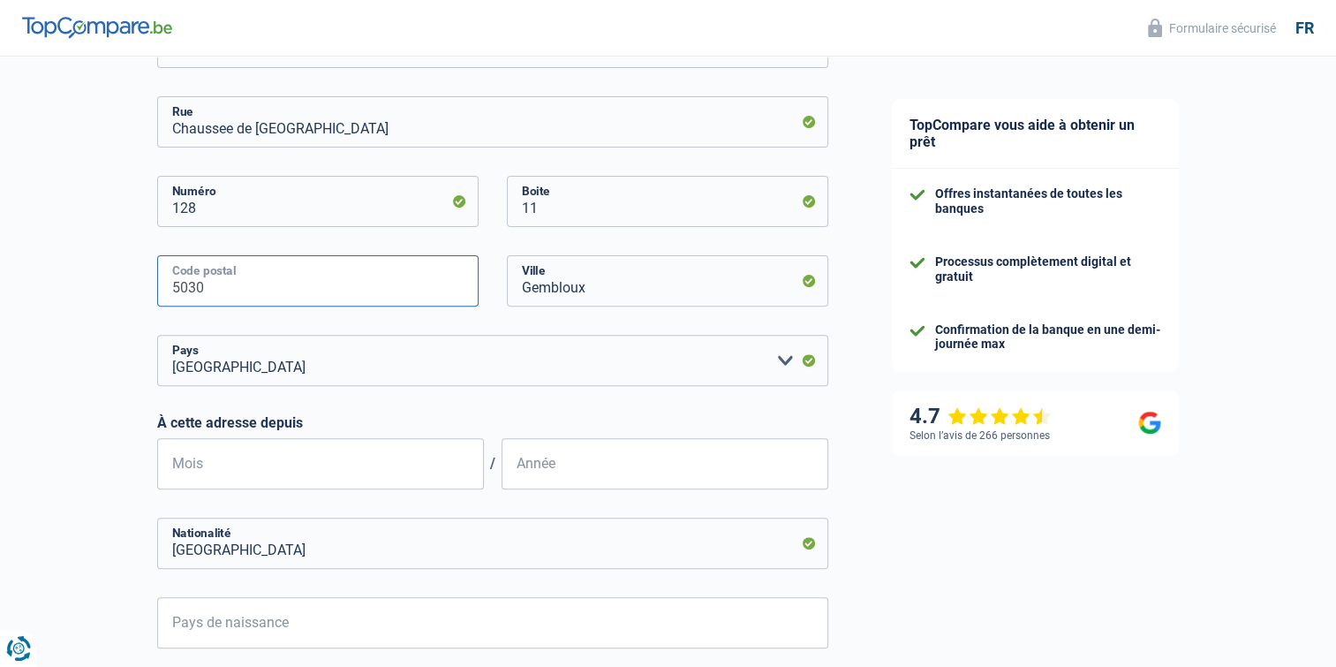
type input "5030"
click at [233, 459] on input "Mois" at bounding box center [320, 463] width 327 height 51
type input "08"
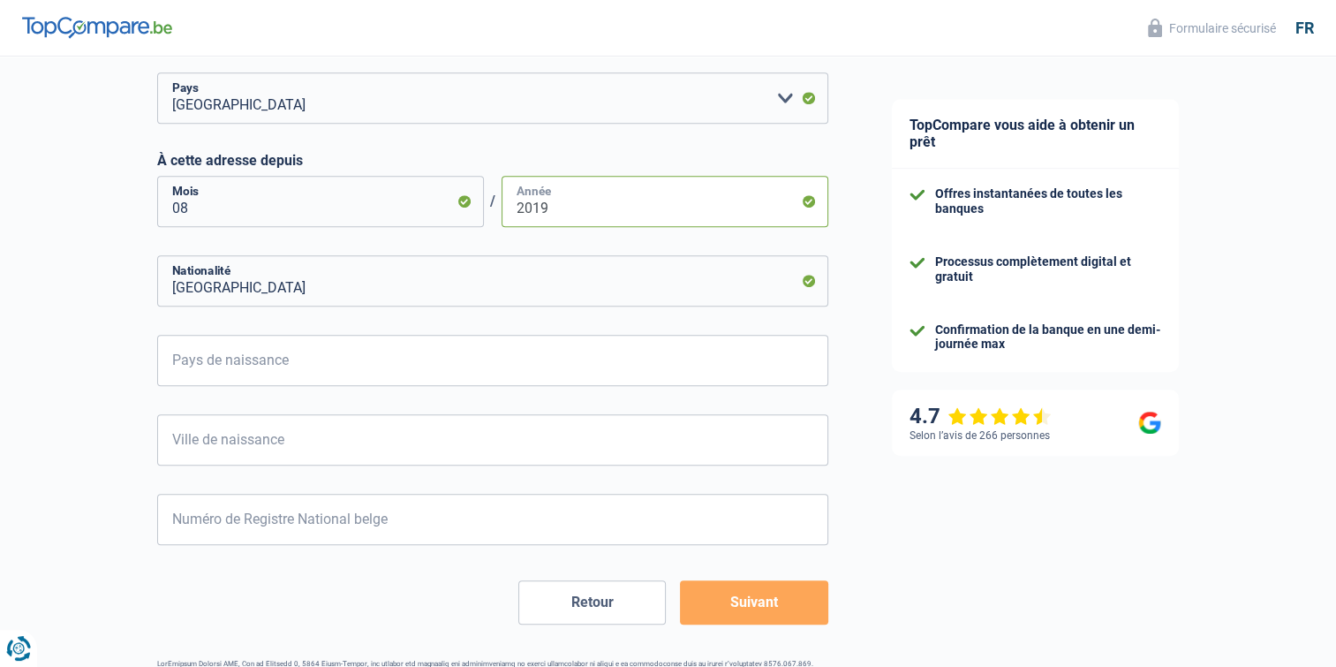
scroll to position [795, 0]
type input "2019"
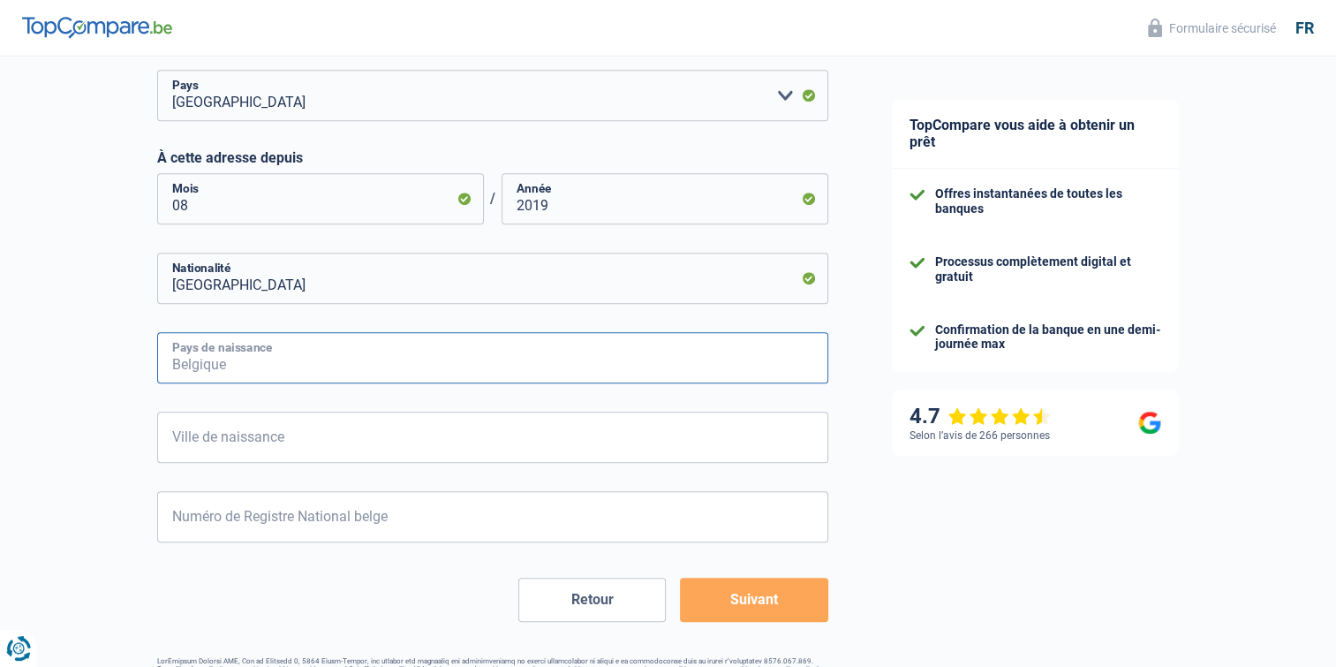
click at [272, 360] on input "Pays de naissance" at bounding box center [492, 357] width 671 height 51
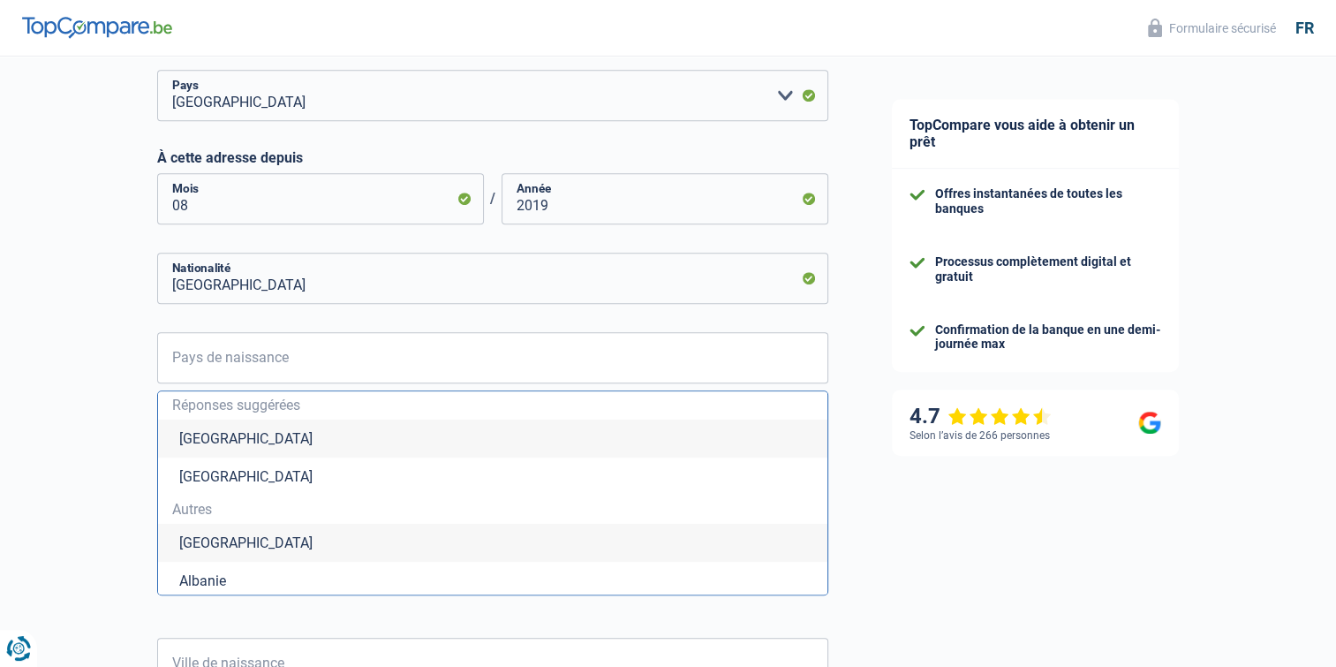
click at [207, 431] on li "Belgique" at bounding box center [492, 438] width 669 height 38
type input "Belgique"
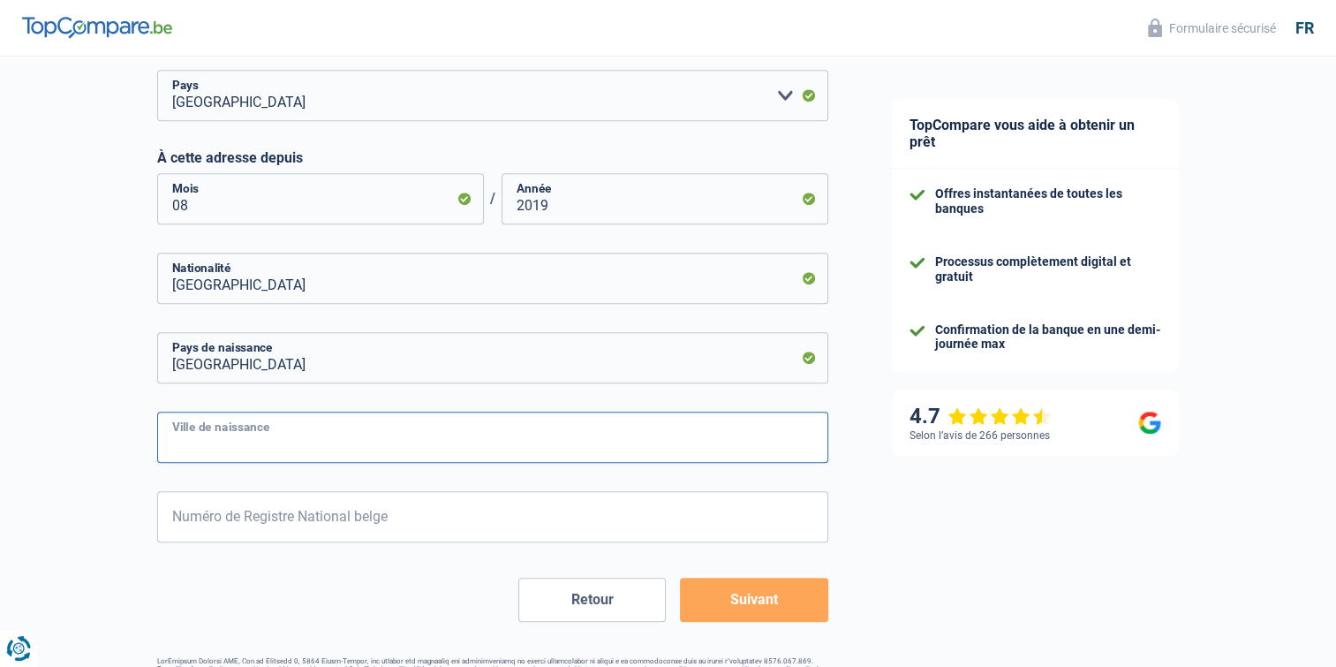
click at [215, 439] on input "Ville de naissance" at bounding box center [492, 436] width 671 height 51
type input "Schaerbeek"
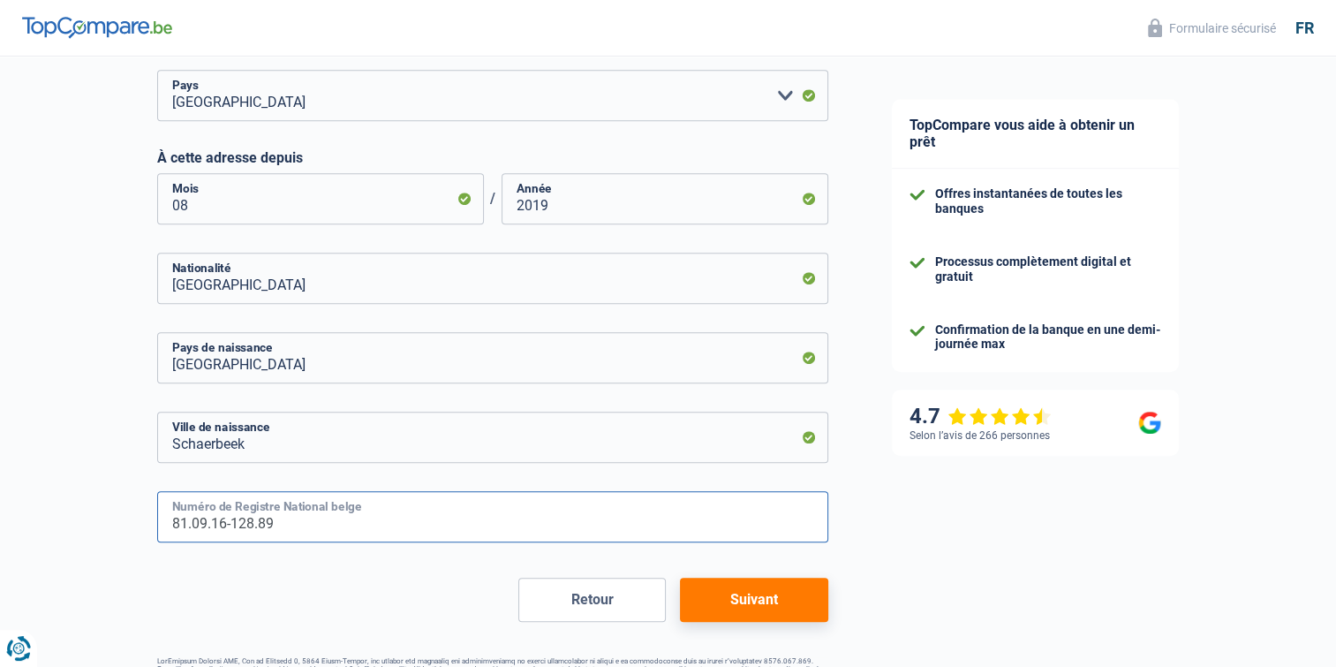
type input "81.09.16-128.89"
click at [710, 591] on button "Suivant" at bounding box center [753, 599] width 147 height 44
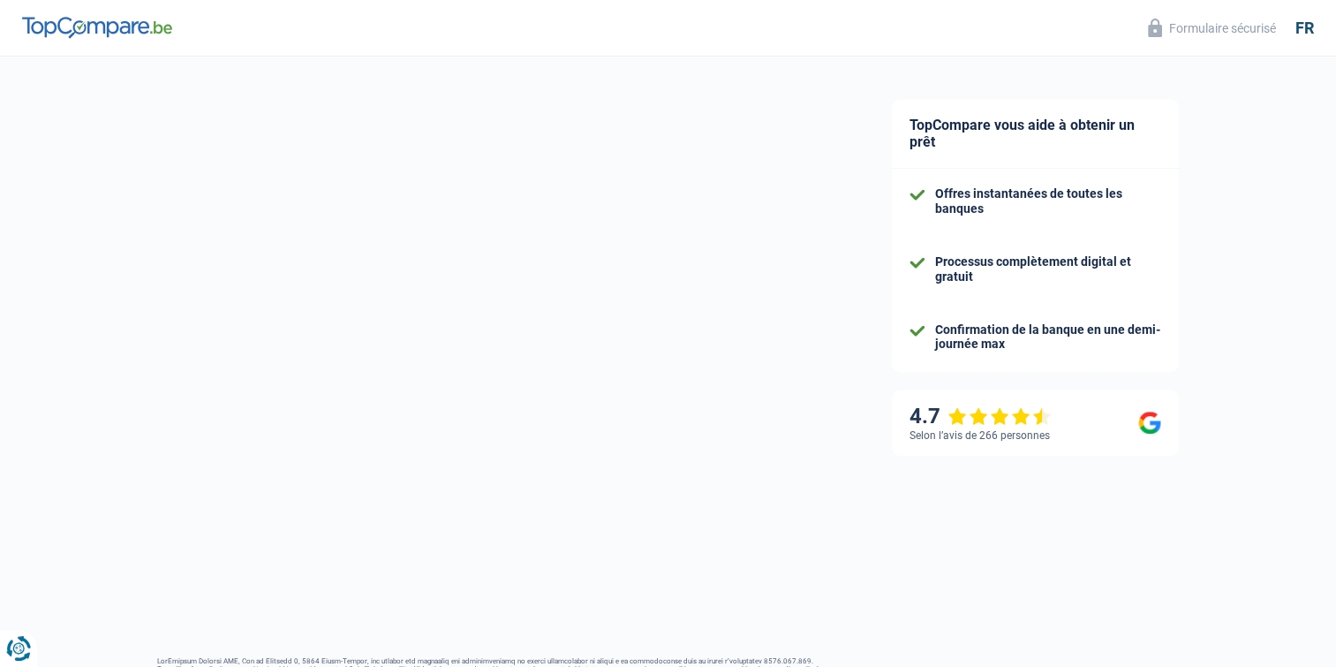
select select "netSalary"
select select "mealVouchers"
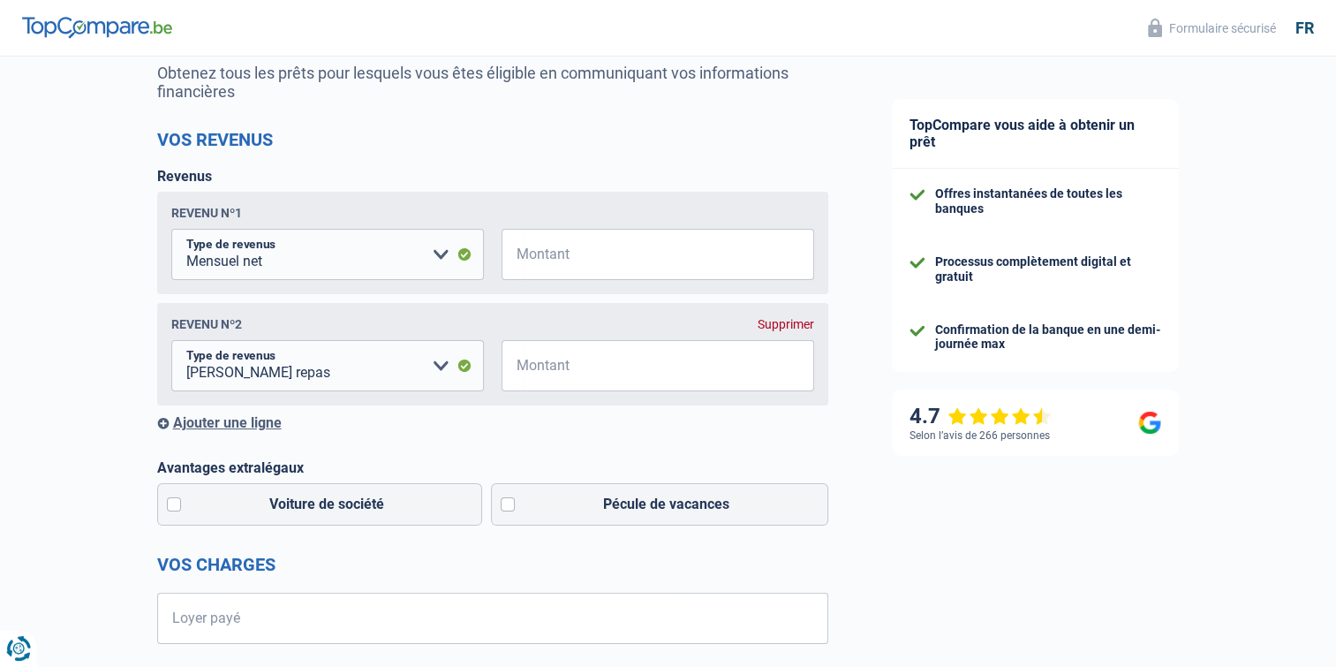
scroll to position [88, 0]
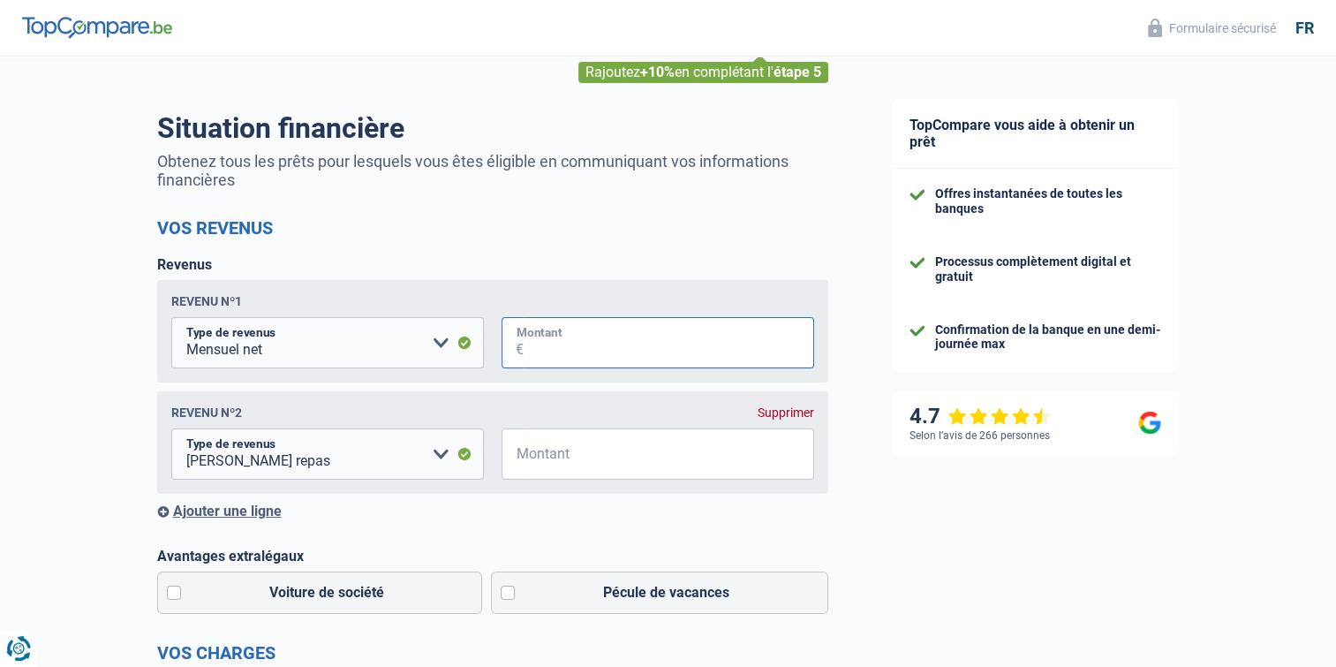
click at [540, 341] on input "Montant" at bounding box center [669, 342] width 290 height 51
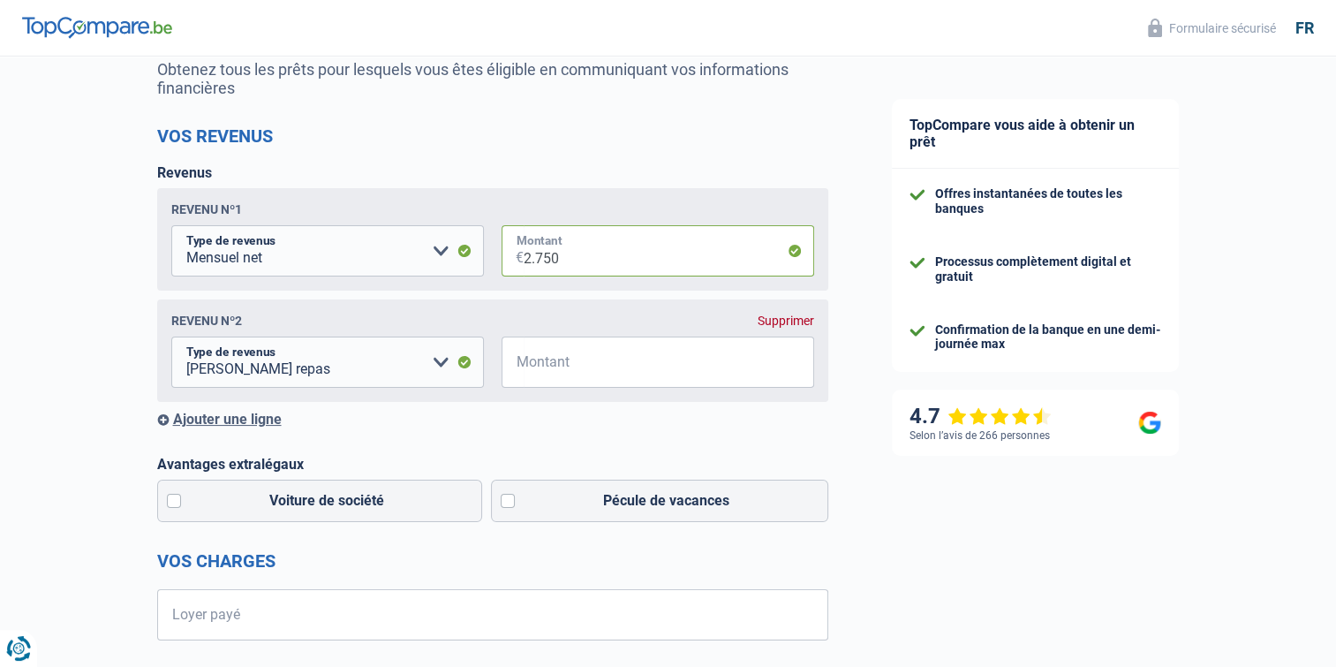
scroll to position [177, 0]
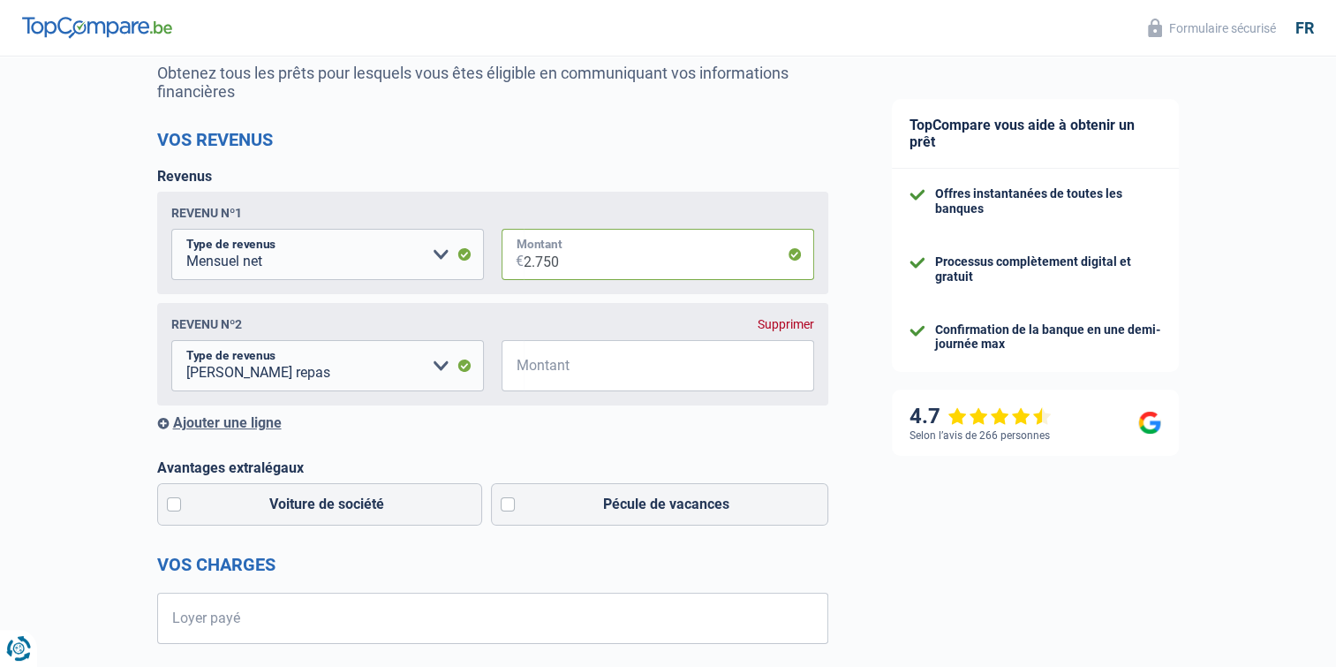
type input "2.750"
click at [592, 367] on input "Montant" at bounding box center [669, 365] width 290 height 51
type input "80"
click at [212, 427] on div "Ajouter une ligne" at bounding box center [492, 422] width 671 height 17
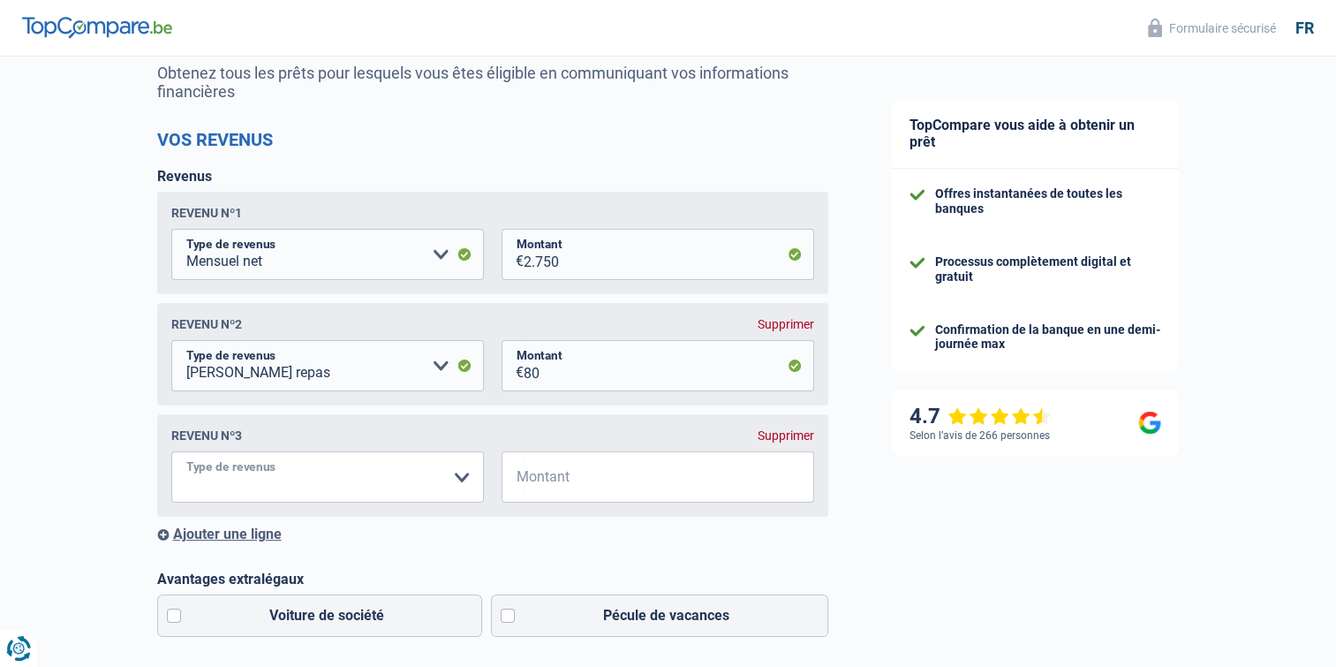
click at [227, 497] on select "Allocation d'handicap Allocations chômage Allocations familiales Chèques repas …" at bounding box center [327, 476] width 313 height 51
drag, startPoint x: 361, startPoint y: 475, endPoint x: 403, endPoint y: 478, distance: 41.6
click at [361, 475] on select "Allocation d'handicap Allocations chômage Allocations familiales Chèques repas …" at bounding box center [327, 476] width 313 height 51
click at [803, 438] on div "Supprimer" at bounding box center [785, 435] width 57 height 14
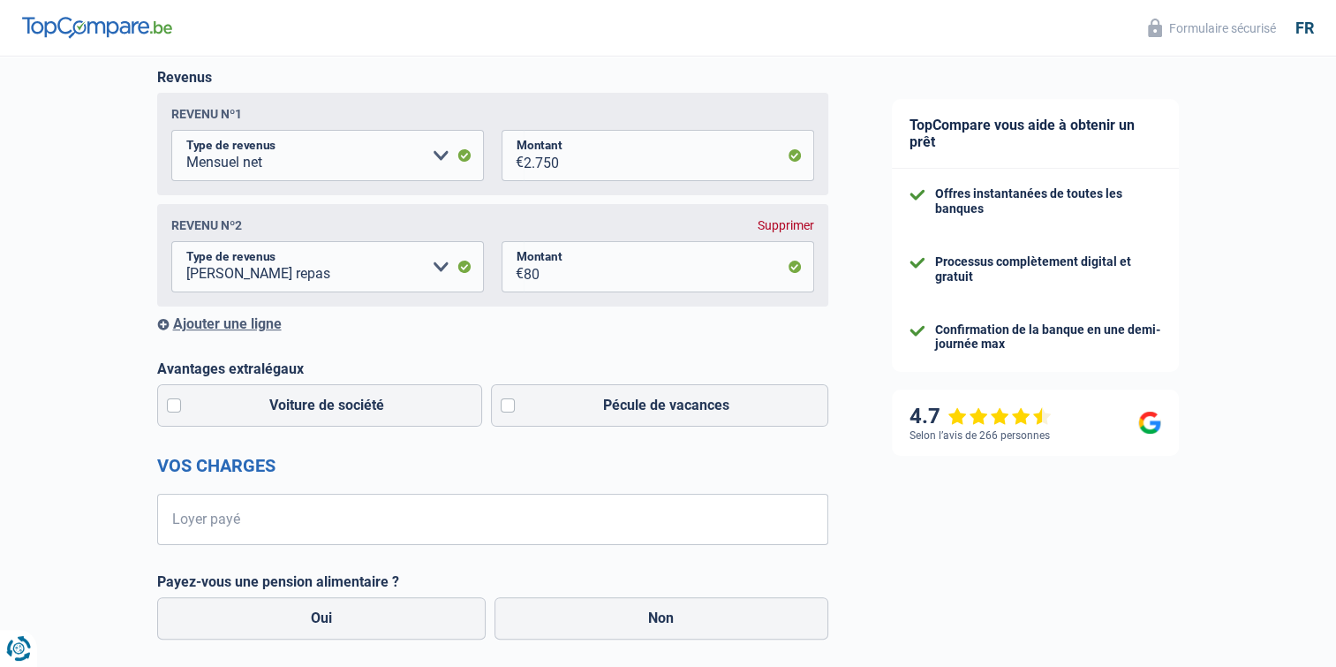
scroll to position [353, 0]
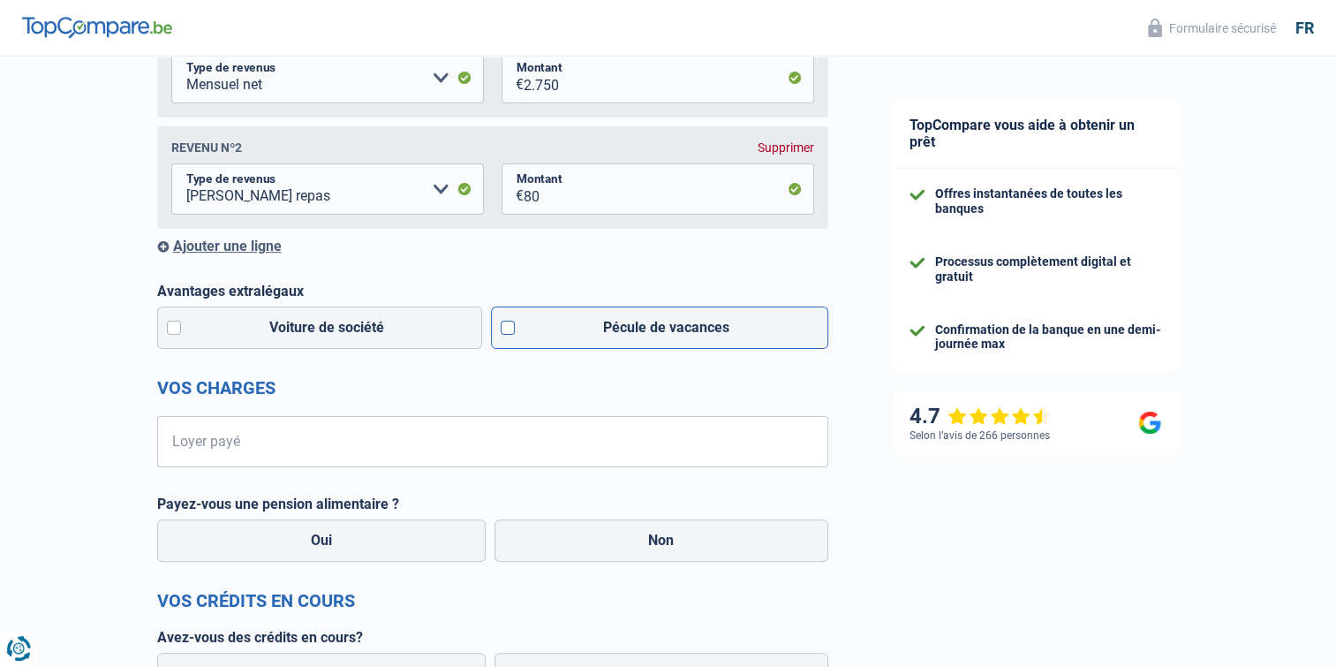
click at [507, 329] on label "Pécule de vacances" at bounding box center [659, 327] width 337 height 42
click at [507, 329] on input "Pécule de vacances" at bounding box center [659, 327] width 337 height 42
checkbox input "true"
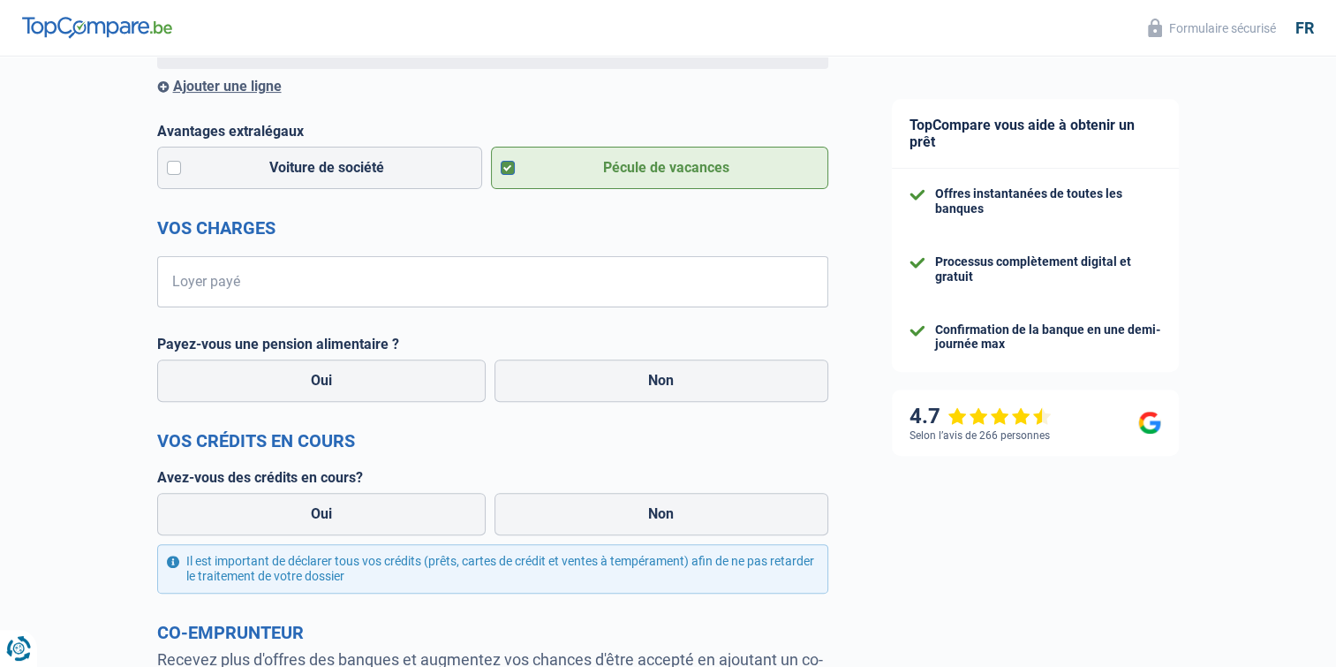
scroll to position [530, 0]
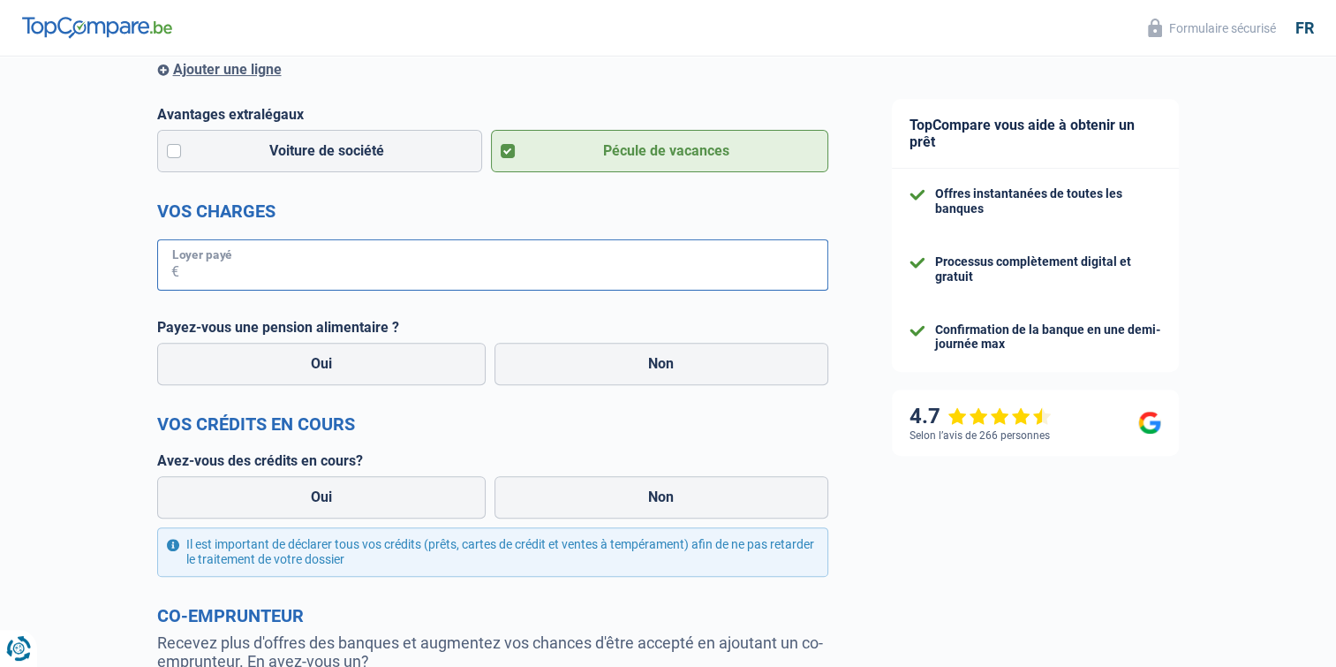
click at [270, 261] on input "Loyer payé" at bounding box center [503, 264] width 649 height 51
type input "1.045"
click at [588, 367] on label "Non" at bounding box center [661, 364] width 334 height 42
click at [588, 367] on input "Non" at bounding box center [661, 364] width 334 height 42
radio input "true"
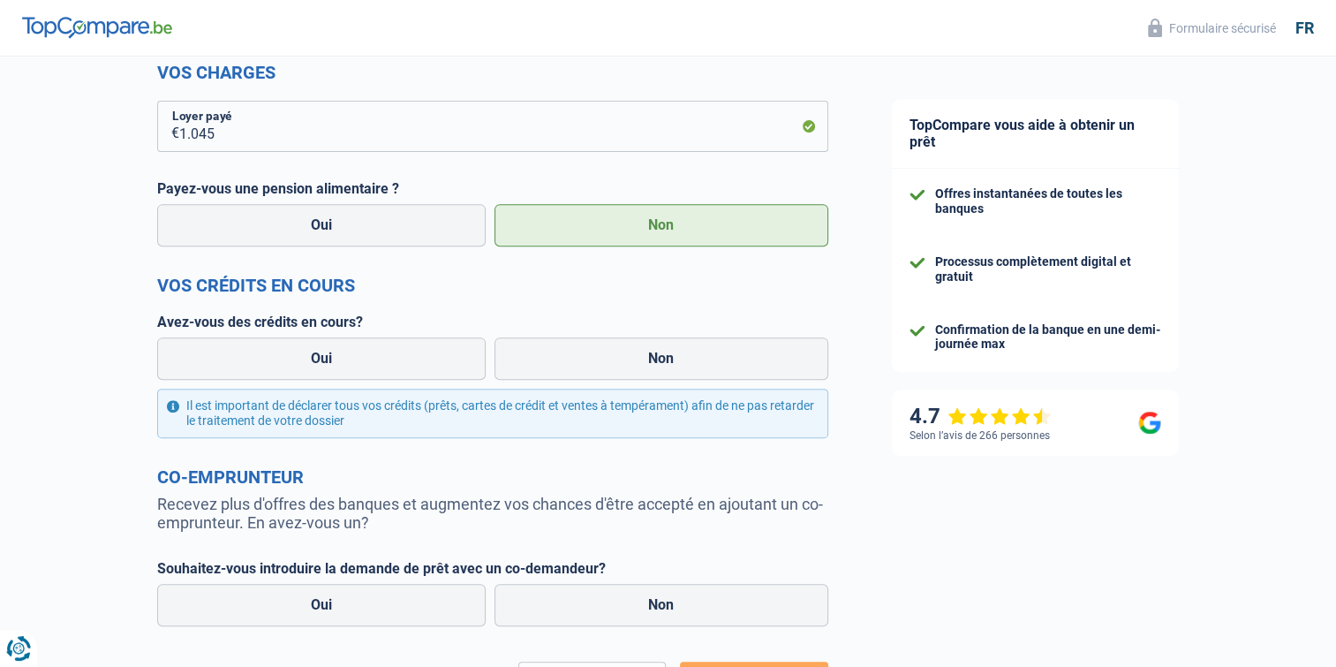
scroll to position [706, 0]
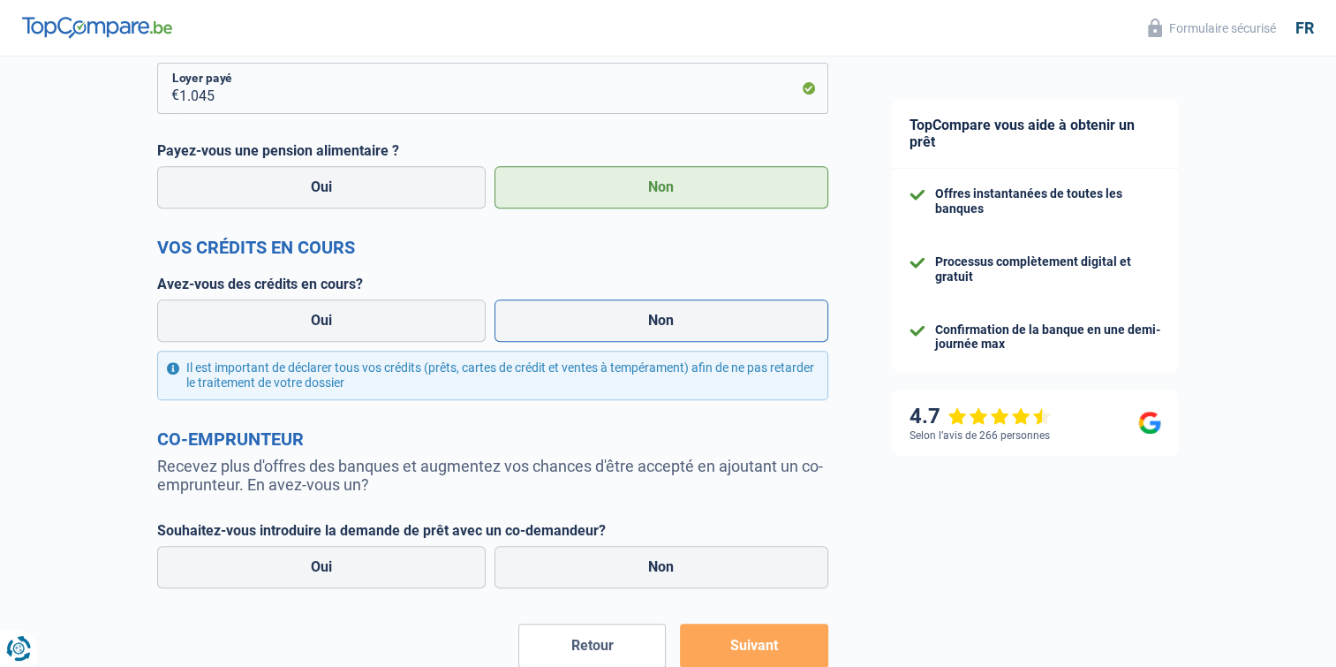
click at [629, 325] on label "Non" at bounding box center [661, 320] width 334 height 42
click at [629, 325] on input "Non" at bounding box center [661, 320] width 334 height 42
radio input "true"
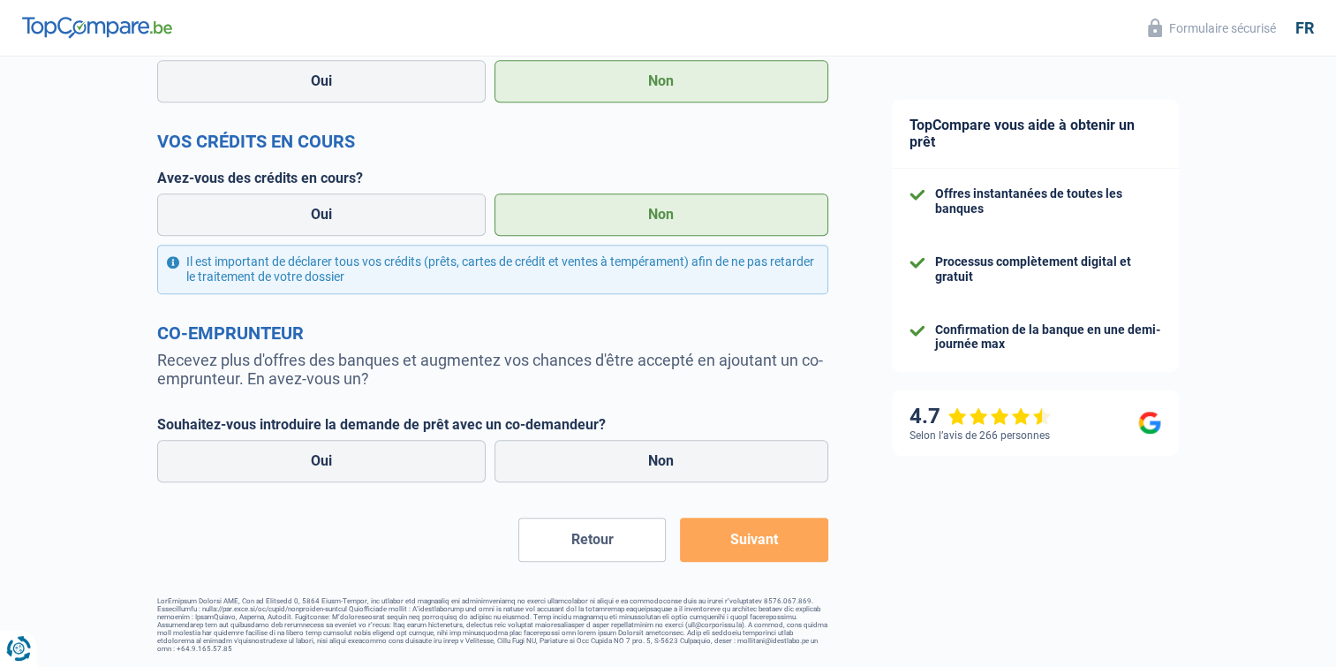
scroll to position [816, 0]
click at [637, 461] on label "Non" at bounding box center [661, 461] width 334 height 42
click at [637, 461] on input "Non" at bounding box center [661, 461] width 334 height 42
radio input "true"
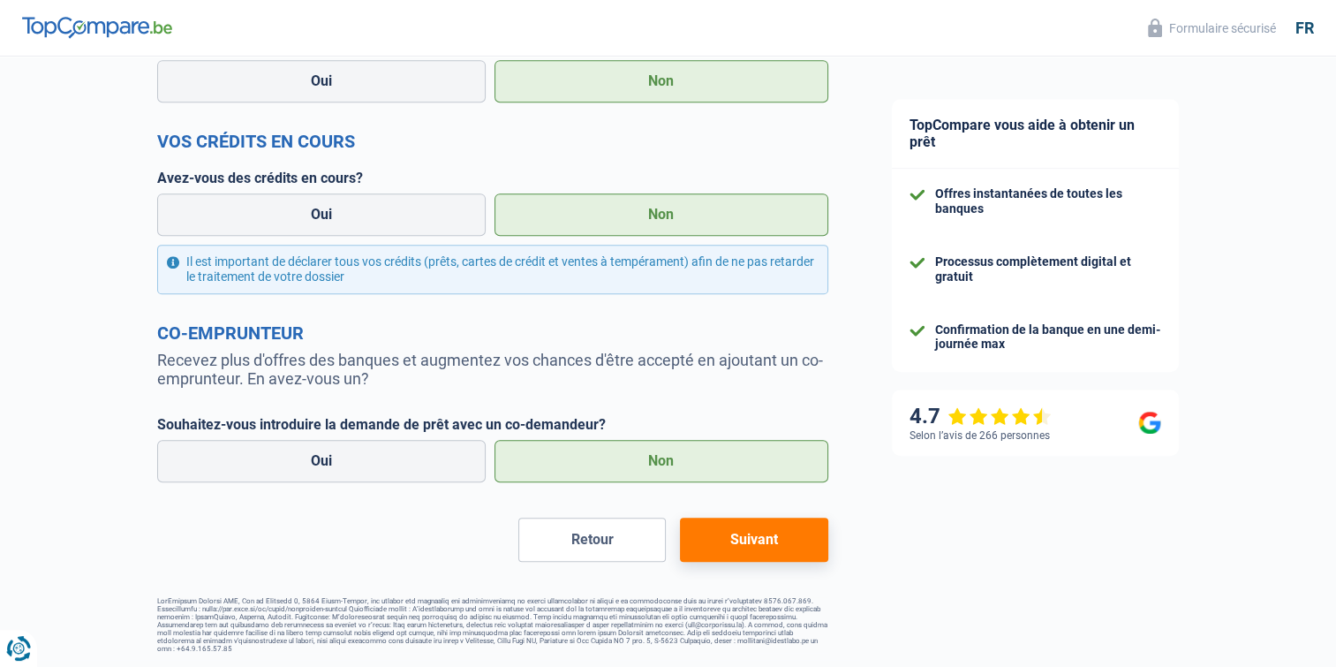
click at [760, 544] on button "Suivant" at bounding box center [753, 539] width 147 height 44
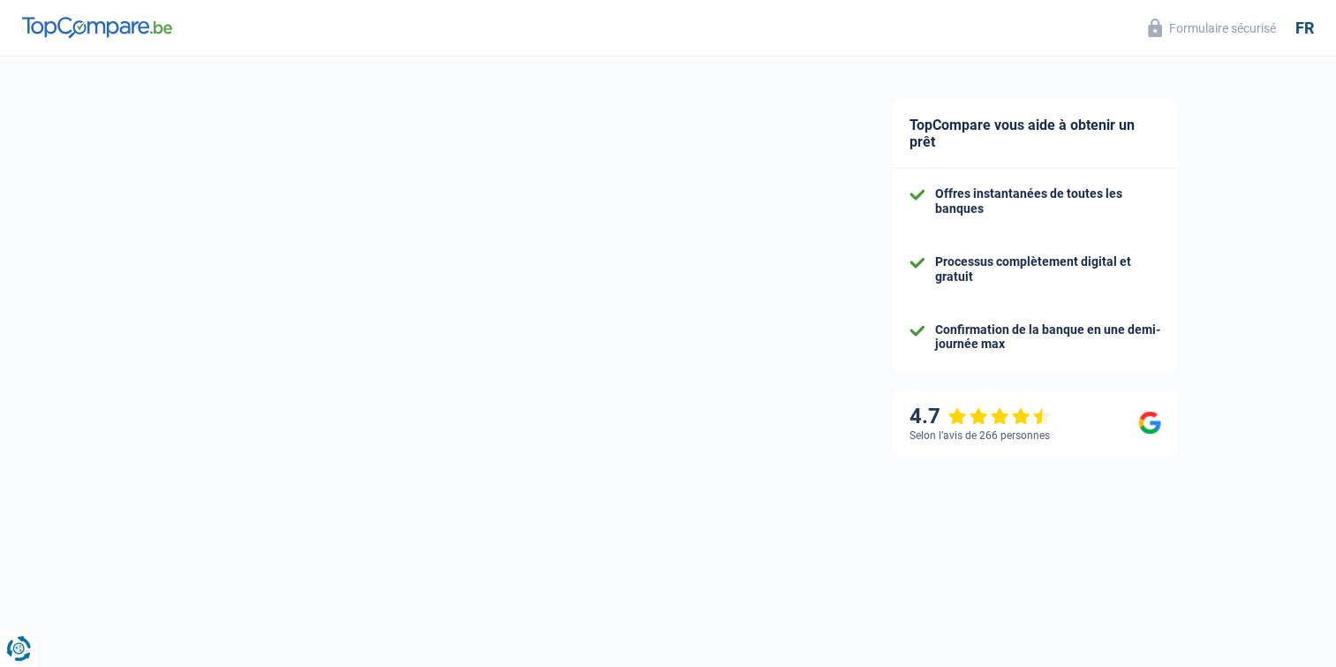
select select "42"
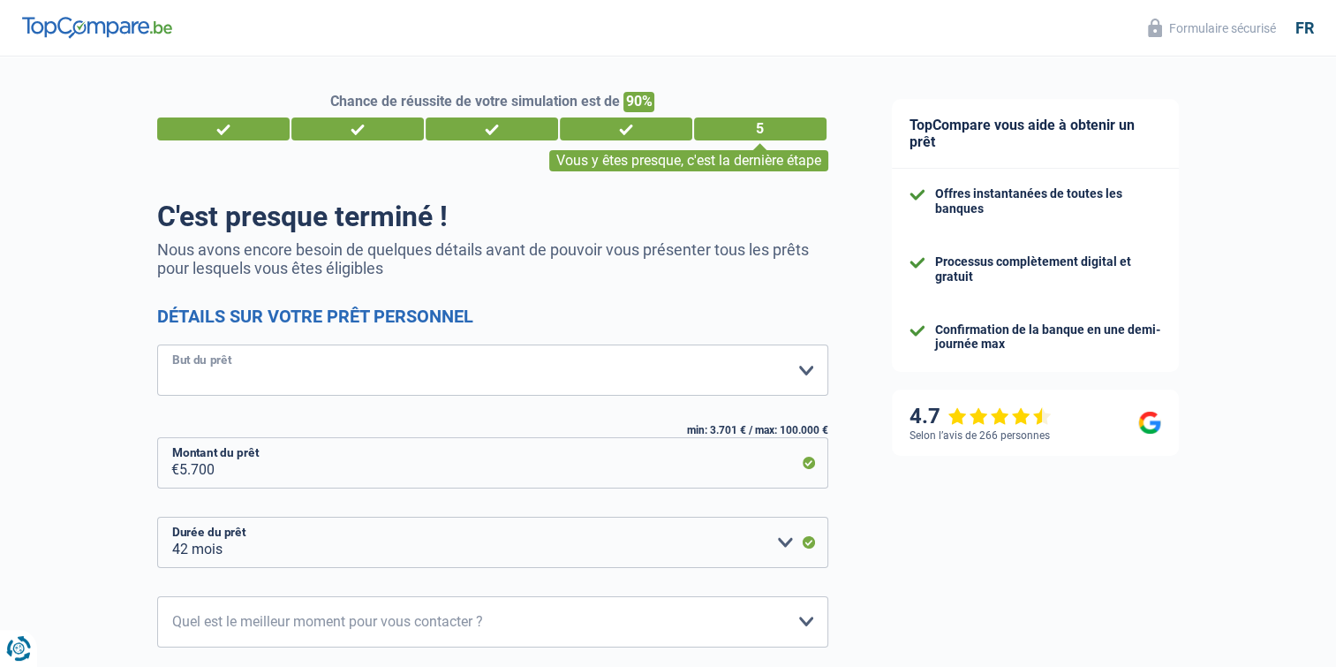
click at [259, 374] on select "Confort maison: meubles, textile, peinture, électroménager, outillage non-profe…" at bounding box center [492, 369] width 671 height 51
select select "renovatingAbroad"
click at [157, 345] on select "Confort maison: meubles, textile, peinture, électroménager, outillage non-profe…" at bounding box center [492, 369] width 671 height 51
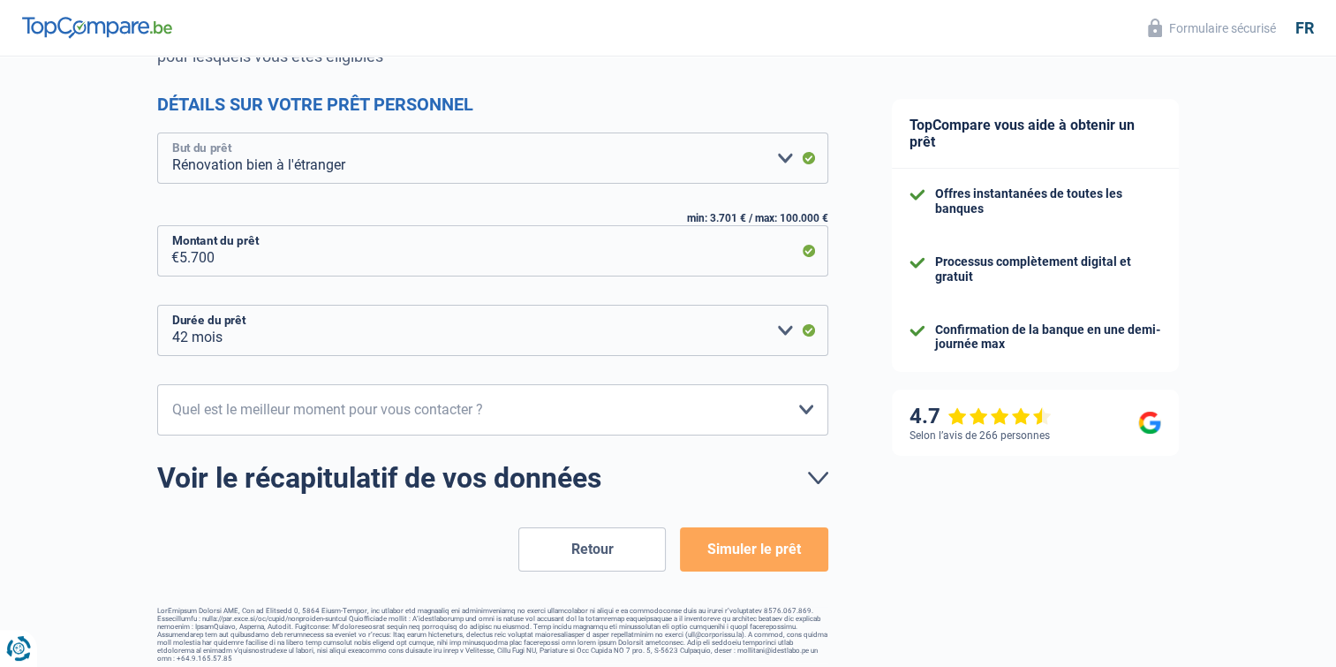
scroll to position [222, 0]
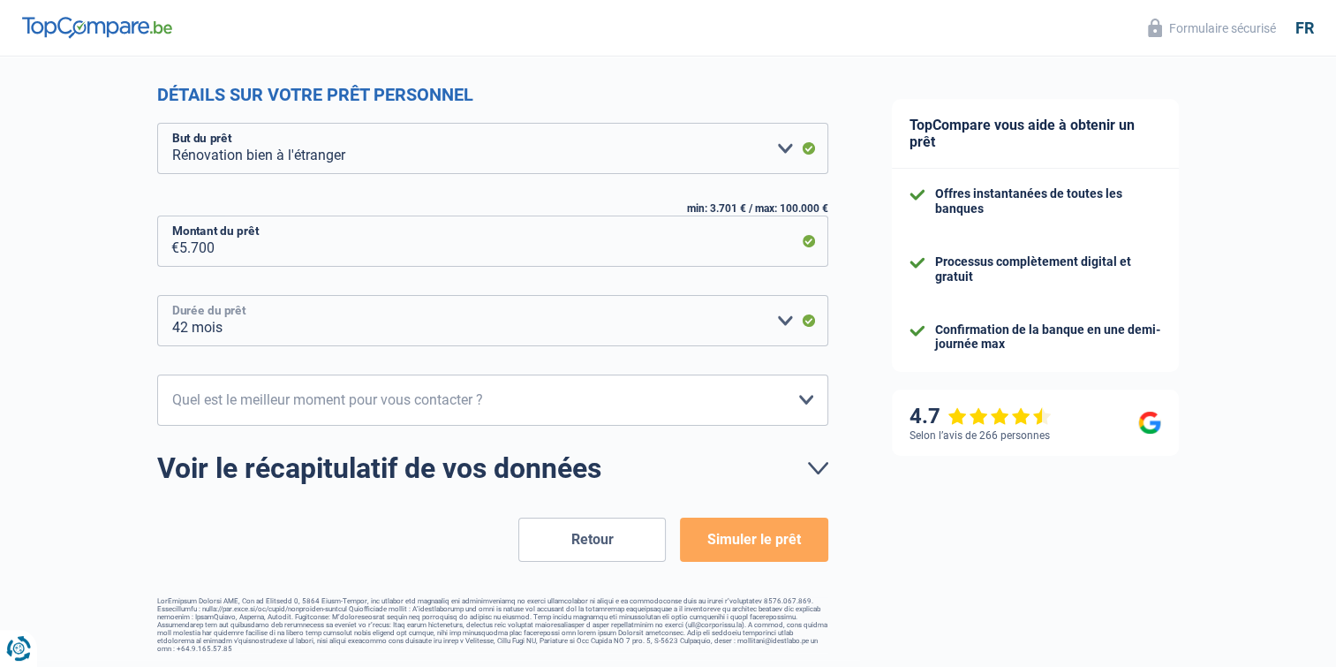
click at [256, 331] on select "12 mois 18 mois 24 mois 30 mois 36 mois 42 mois Veuillez sélectionner une option" at bounding box center [492, 320] width 671 height 51
click at [260, 330] on select "12 mois 18 mois 24 mois 30 mois 36 mois 42 mois Veuillez sélectionner une option" at bounding box center [492, 320] width 671 height 51
click at [321, 403] on select "10h-12h 12h-14h 14h-16h 16h-18h Veuillez sélectionner une option" at bounding box center [492, 399] width 671 height 51
drag, startPoint x: 65, startPoint y: 403, endPoint x: 108, endPoint y: 403, distance: 42.4
click at [67, 403] on div "Chance de réussite de votre simulation est de 90% 1 2 3 4 5 Vous y êtes presque…" at bounding box center [430, 244] width 860 height 832
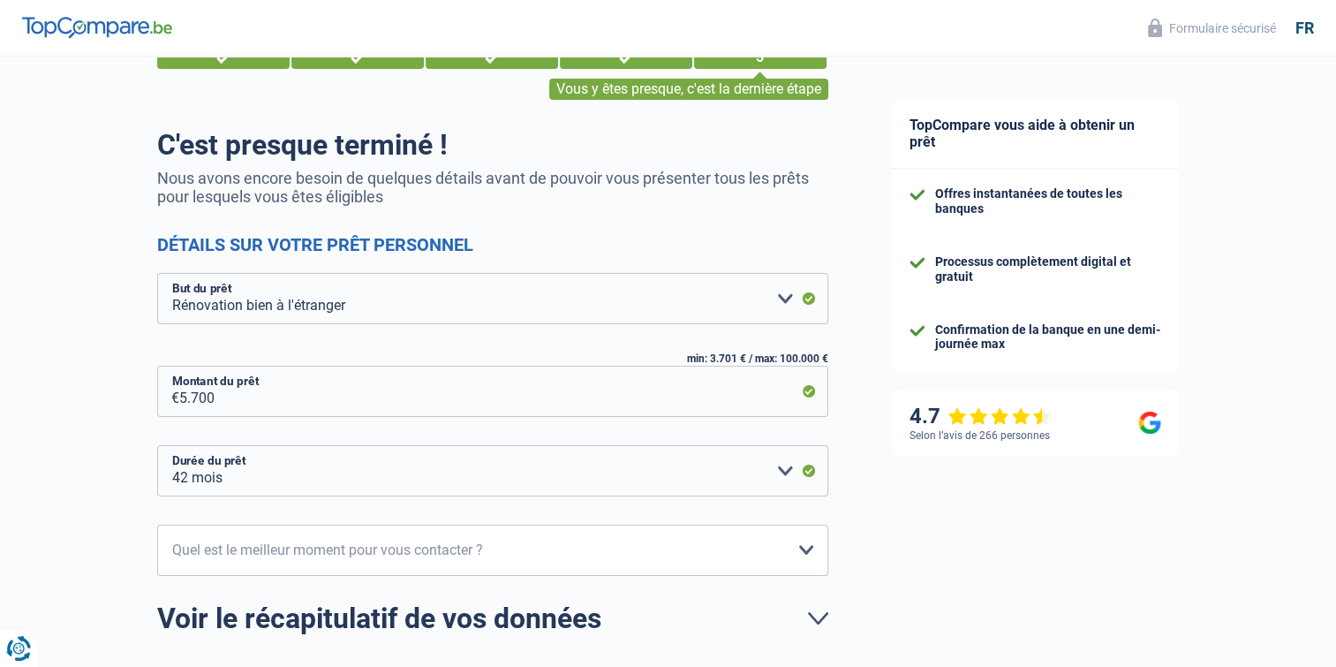
scroll to position [0, 0]
